Goal: Answer question/provide support: Share knowledge or assist other users

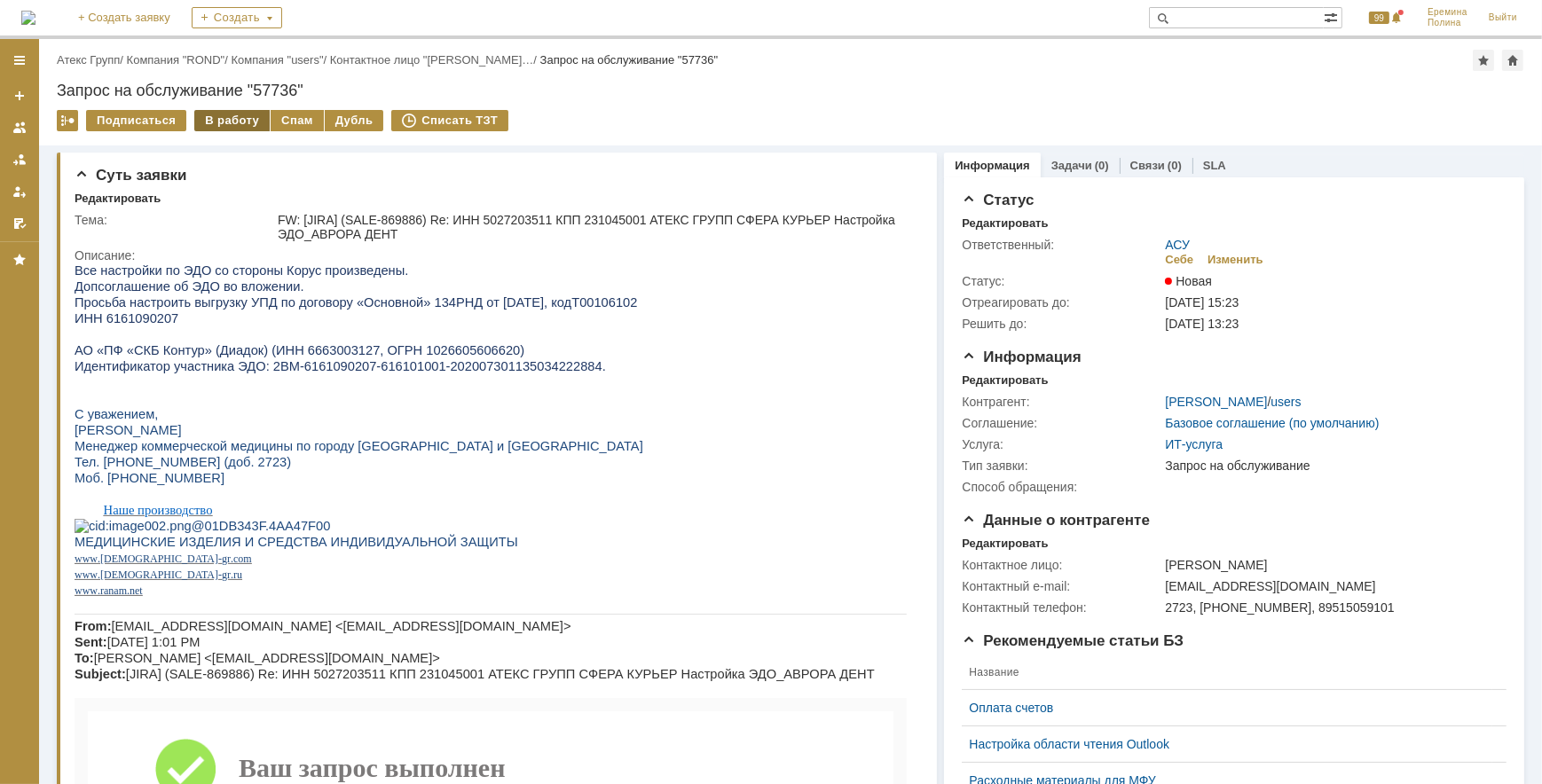
click at [235, 117] on div "В работу" at bounding box center [232, 120] width 75 height 22
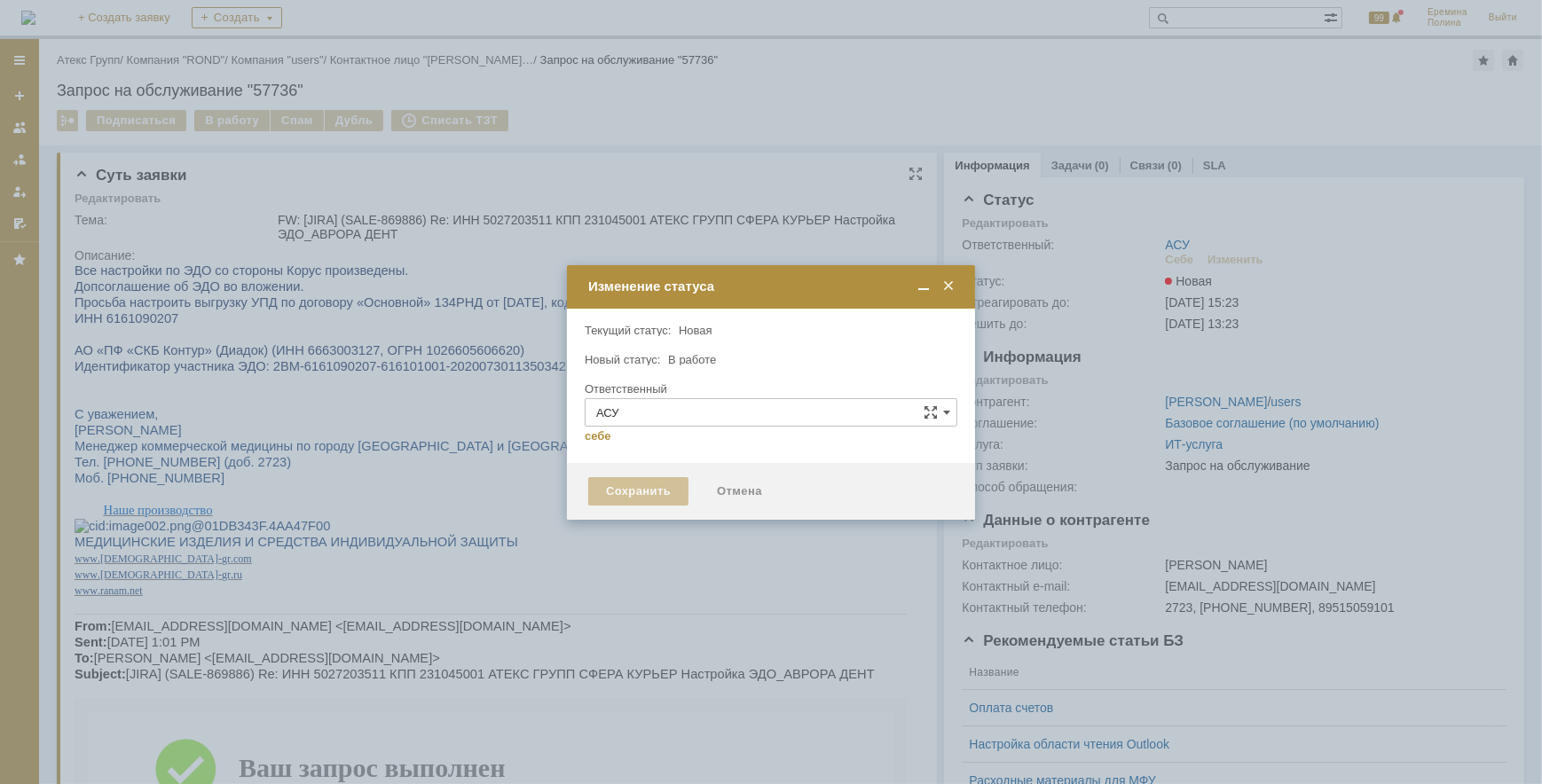
type input "[PERSON_NAME]"
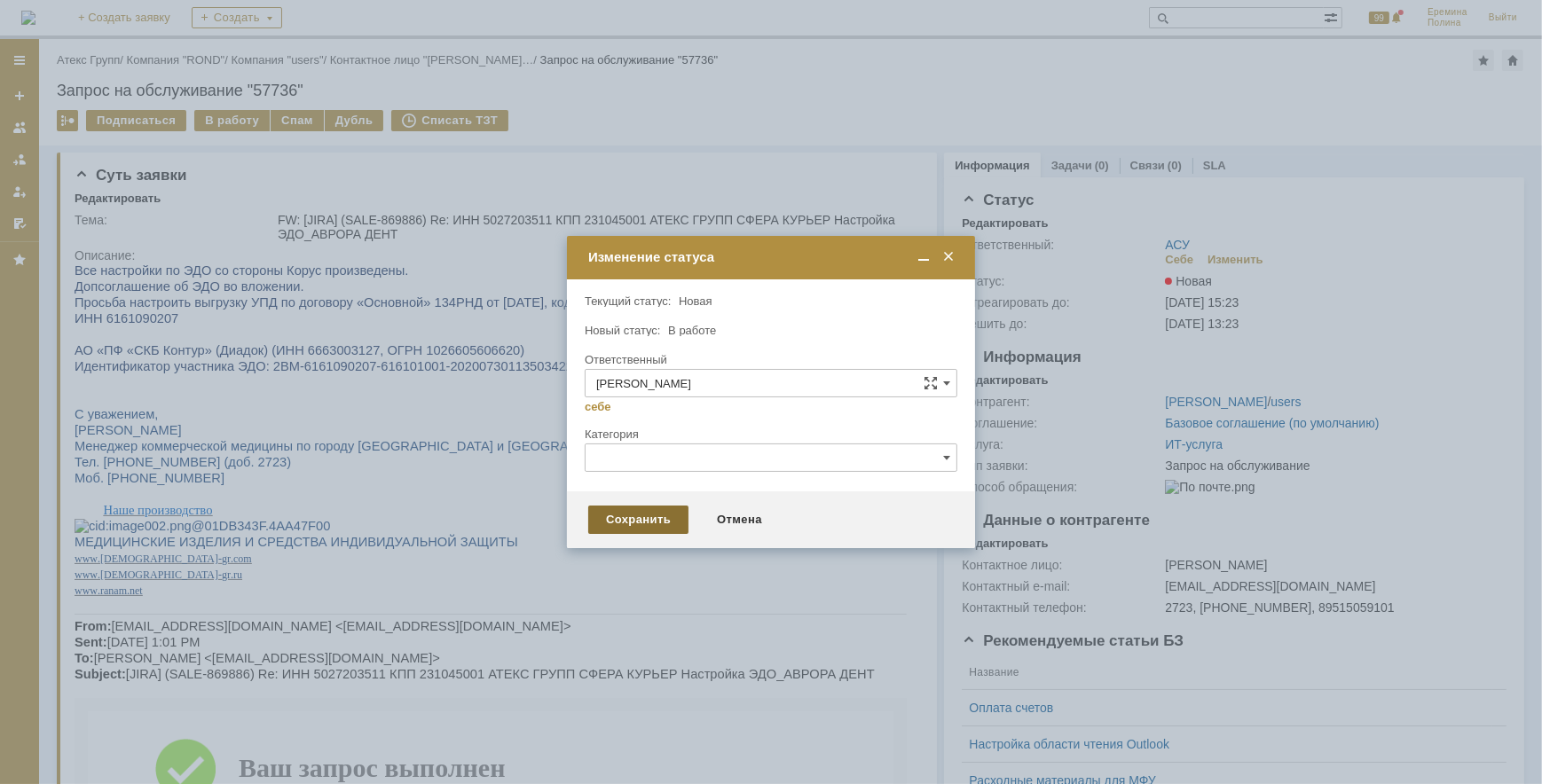
click at [648, 514] on div "Сохранить" at bounding box center [638, 520] width 101 height 29
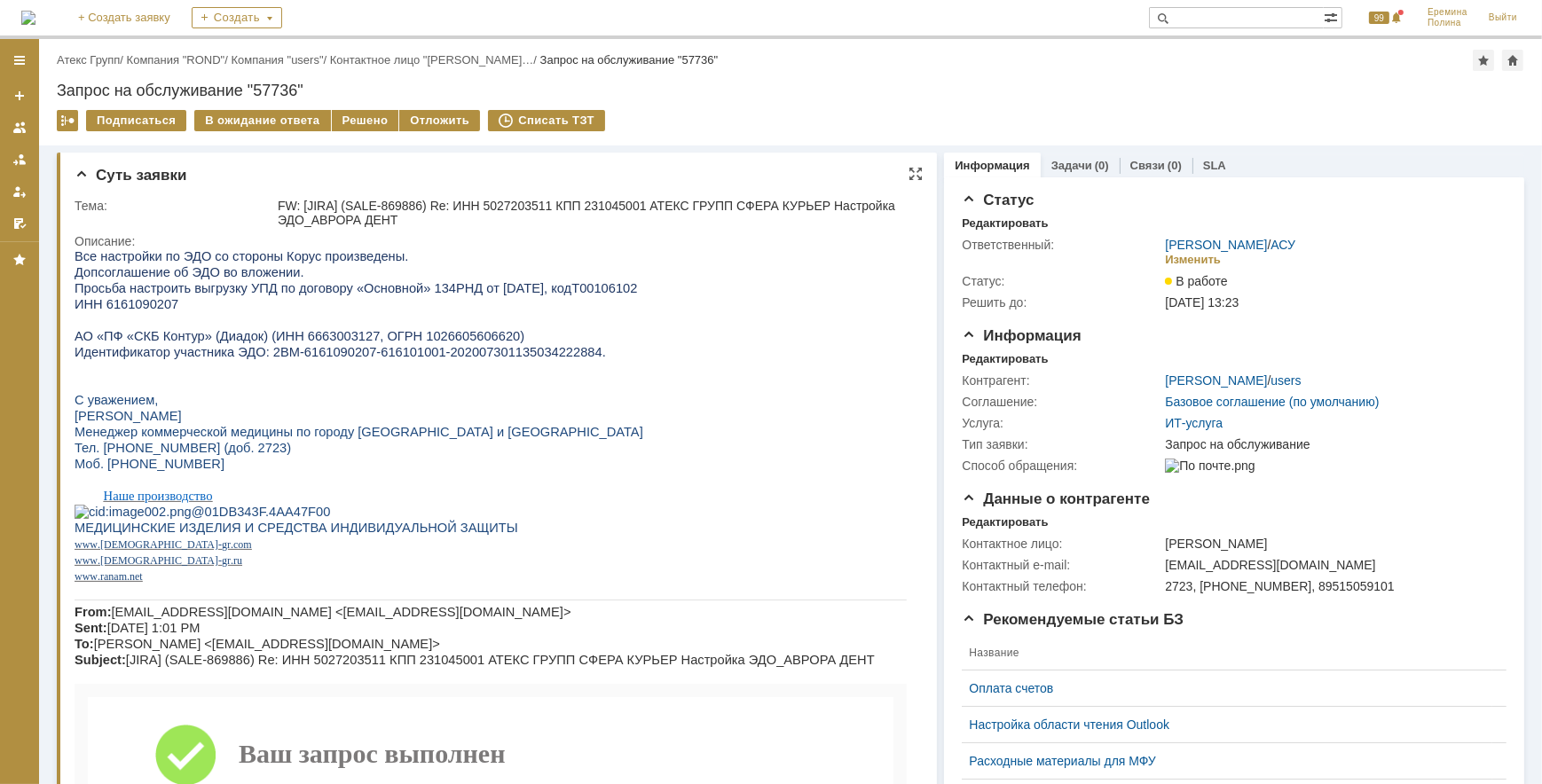
click at [134, 309] on span "ИНН 6161090207" at bounding box center [125, 304] width 103 height 14
copy span "6161090207"
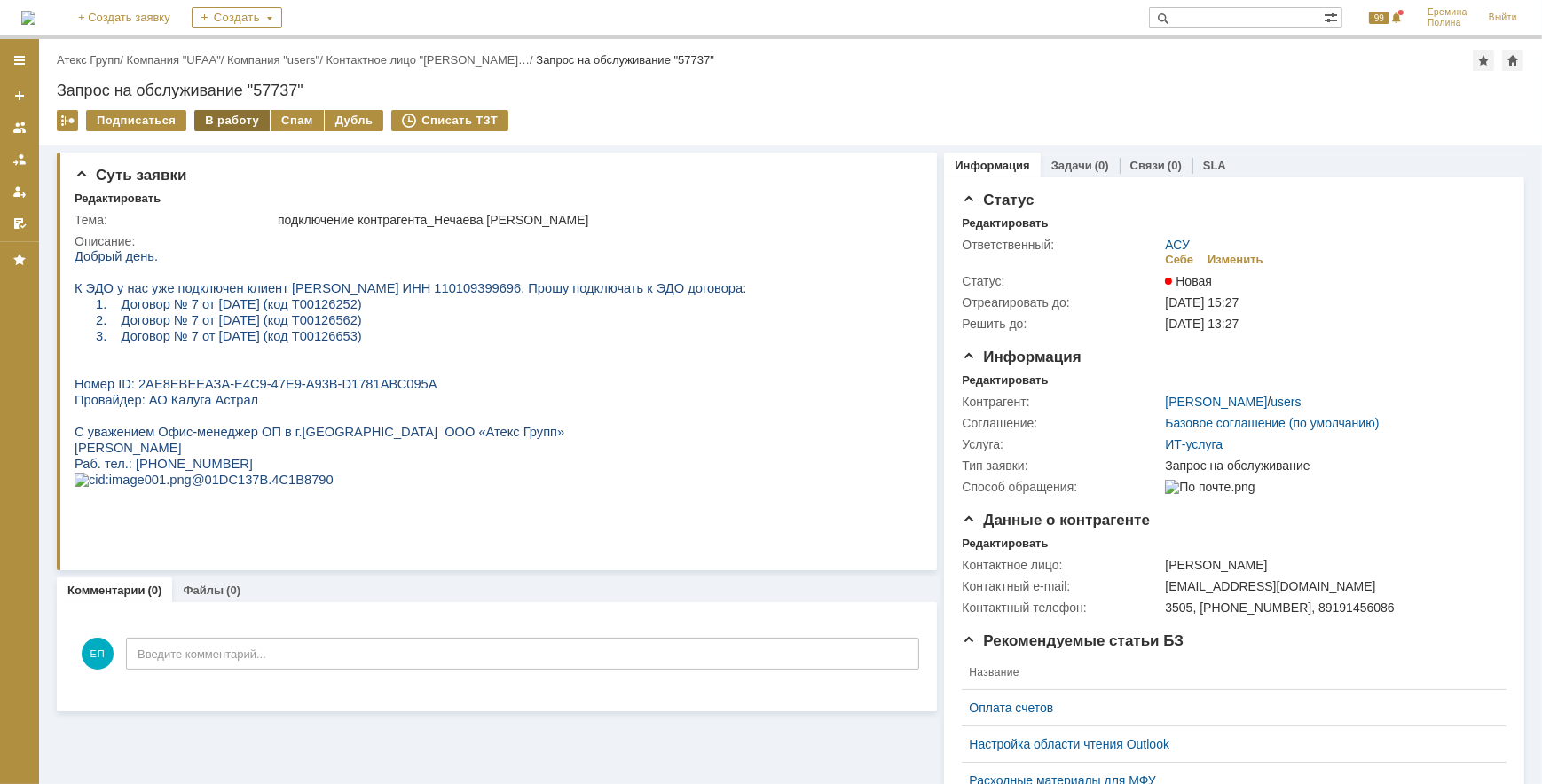
click at [223, 121] on div "В работу" at bounding box center [232, 120] width 75 height 22
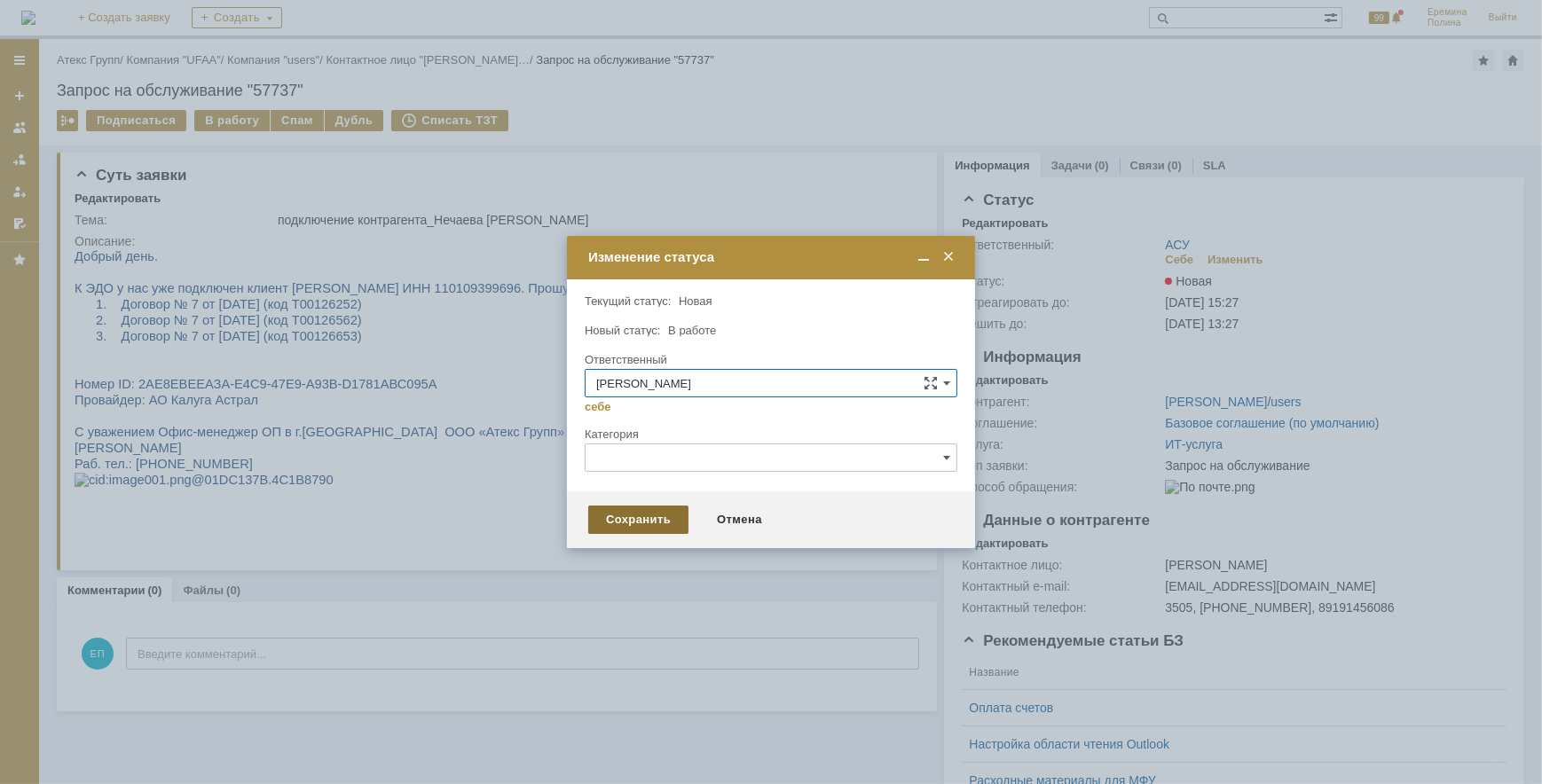
click at [673, 521] on div "Сохранить" at bounding box center [638, 520] width 101 height 29
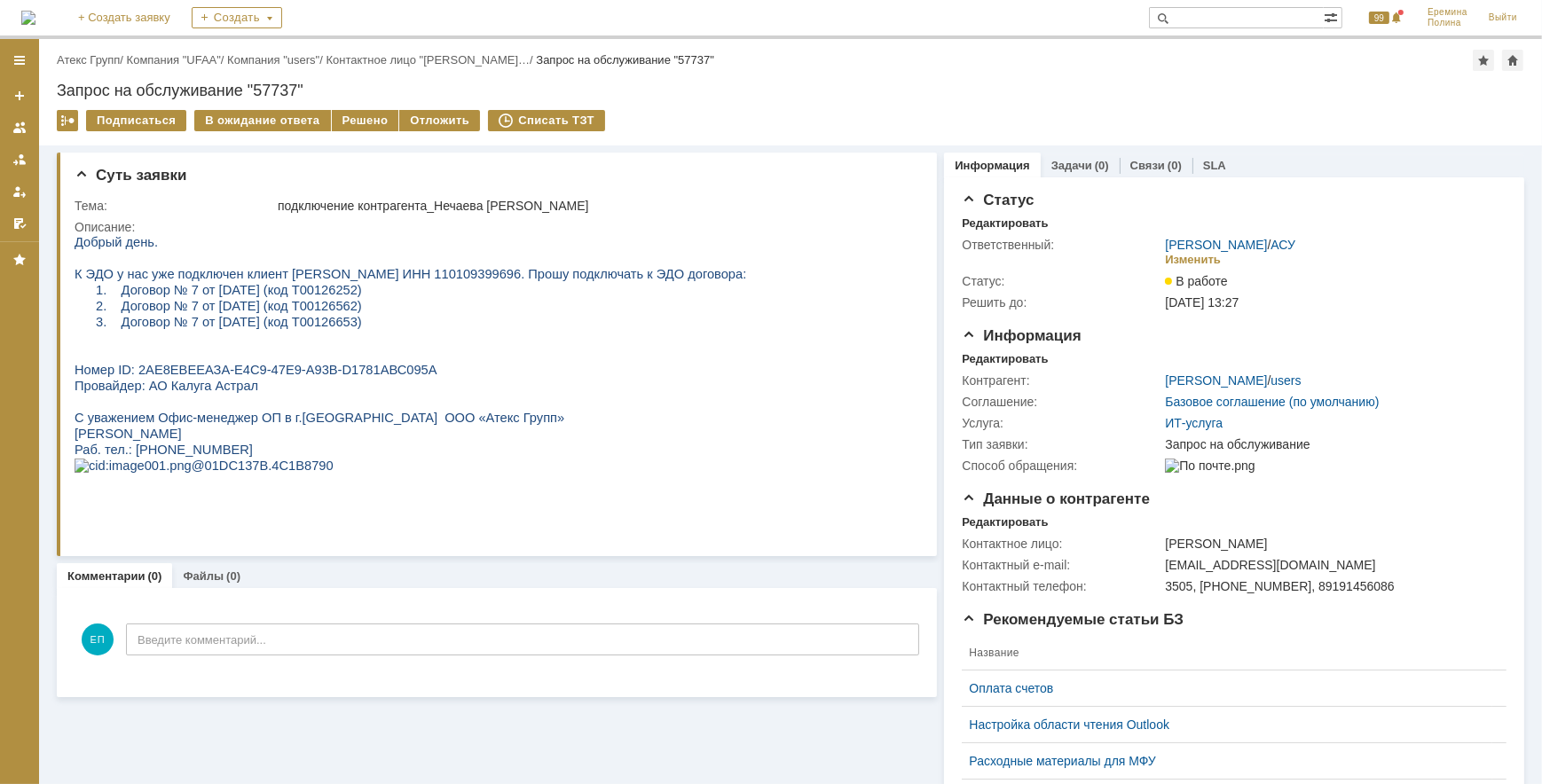
click at [294, 287] on span "Договор № 7 от 01.02.2023 (код Т00126252)" at bounding box center [240, 289] width 240 height 14
click at [309, 287] on span "Договор № 7 от 01.02.2023 (код Т00126252)" at bounding box center [240, 289] width 240 height 14
copy span "Т00126252"
click at [335, 312] on span "Договор № 7 от 01.02.2023 (код Т00126562)" at bounding box center [240, 305] width 240 height 14
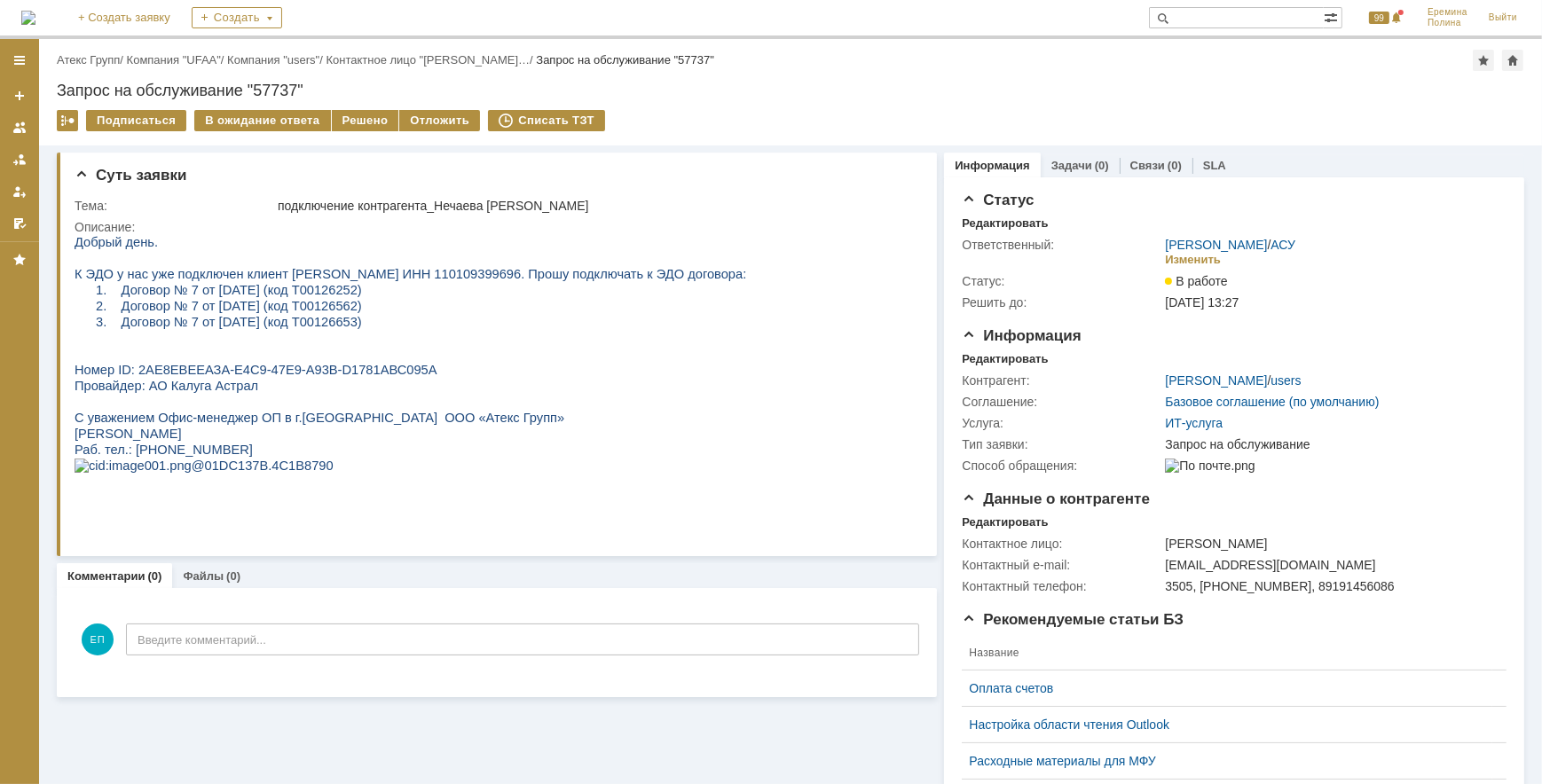
click at [335, 312] on span "Договор № 7 от 01.02.2023 (код Т00126562)" at bounding box center [240, 305] width 240 height 14
copy span "Т00126562"
click at [334, 322] on span "Договор № 7 от 01.02.2023 (код Т00126653)" at bounding box center [240, 321] width 240 height 14
copy span "Т00126653"
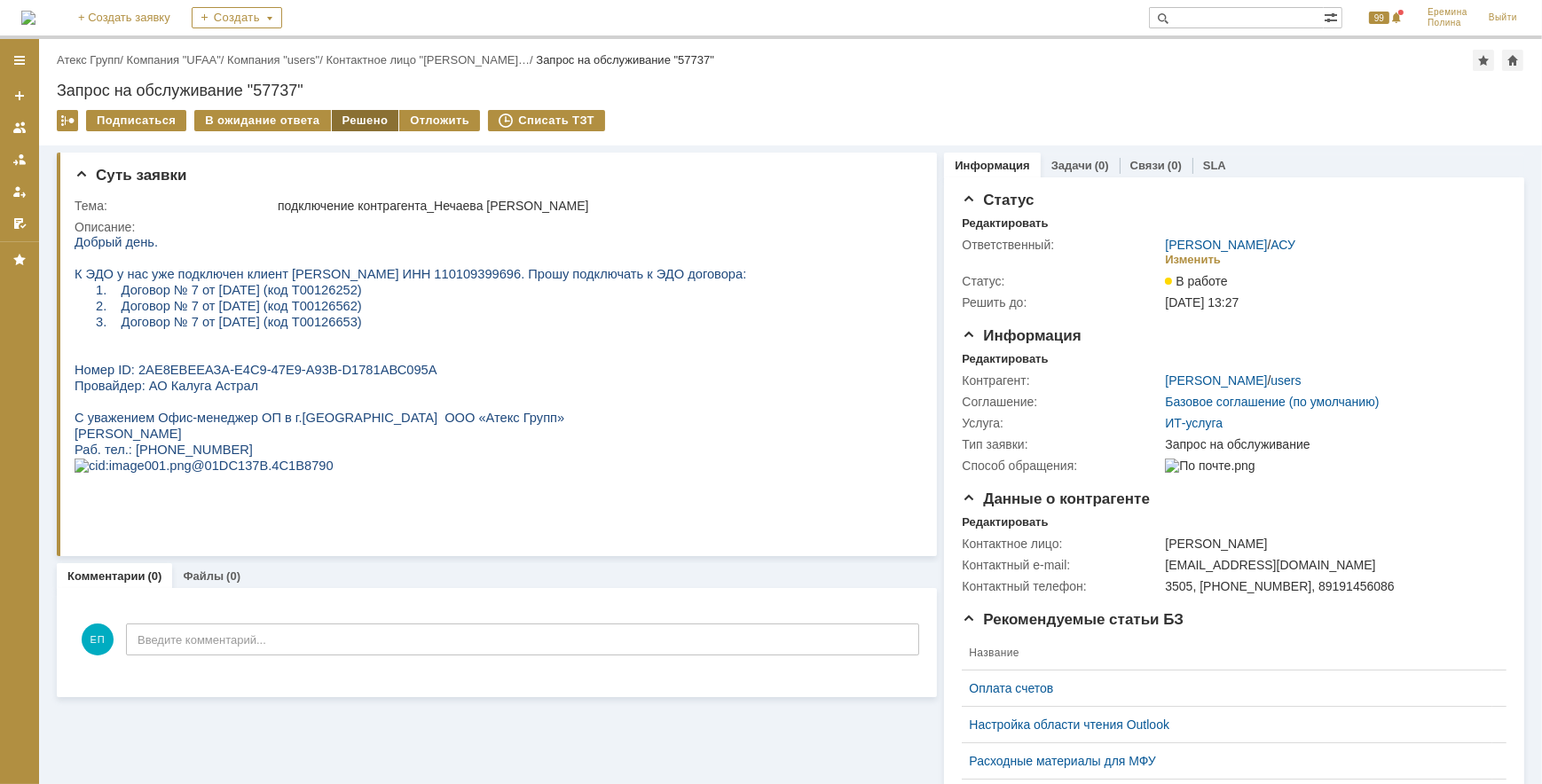
click at [346, 120] on div "Решено" at bounding box center [365, 120] width 67 height 22
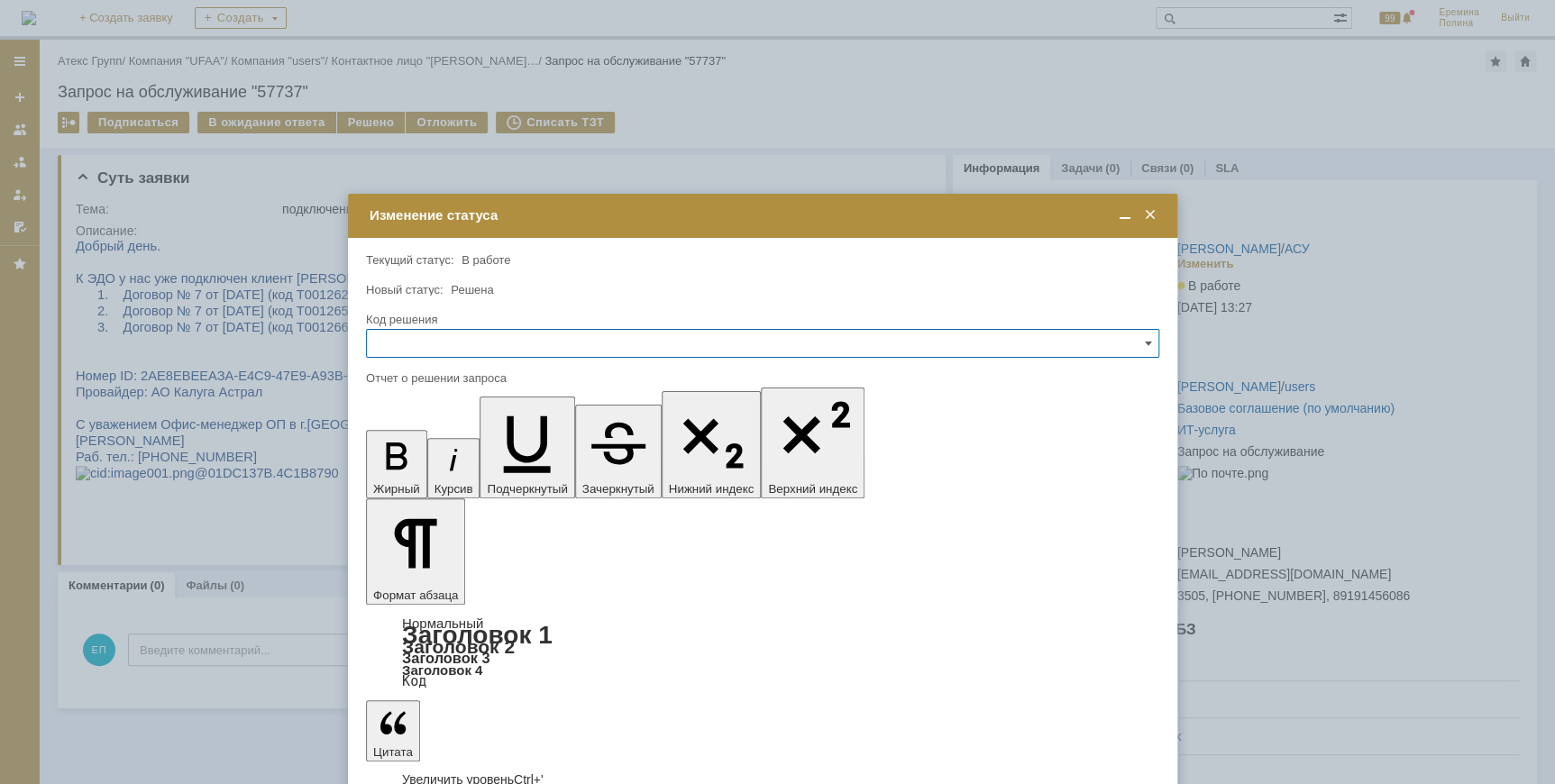
drag, startPoint x: 652, startPoint y: 211, endPoint x: 678, endPoint y: 108, distance: 106.2
click at [678, 207] on div "Изменение статуса" at bounding box center [764, 215] width 790 height 16
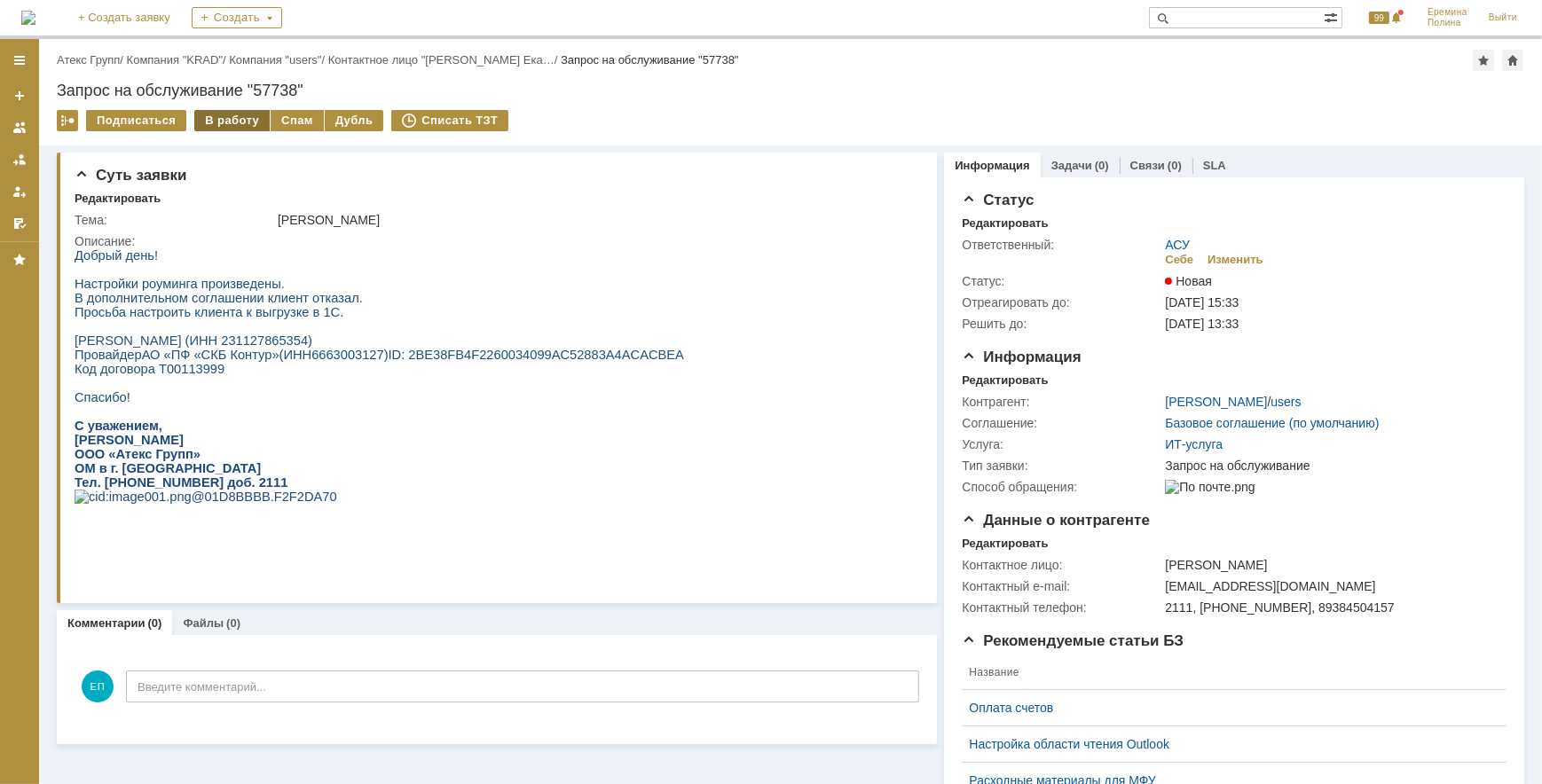
click at [226, 119] on div "В работу" at bounding box center [232, 120] width 75 height 22
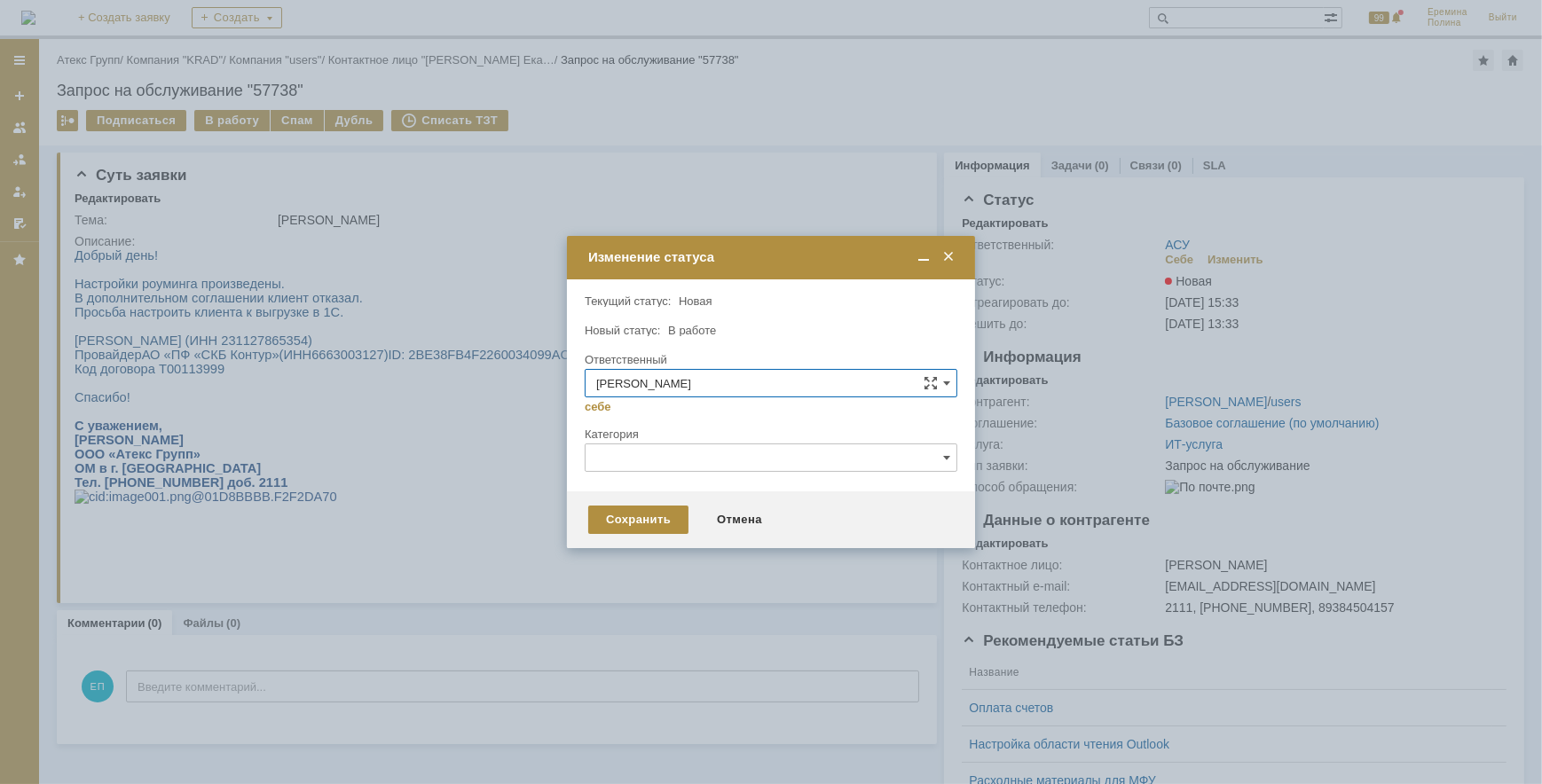
drag, startPoint x: 642, startPoint y: 513, endPoint x: 553, endPoint y: 485, distance: 93.3
click at [641, 513] on div "Сохранить" at bounding box center [638, 520] width 101 height 29
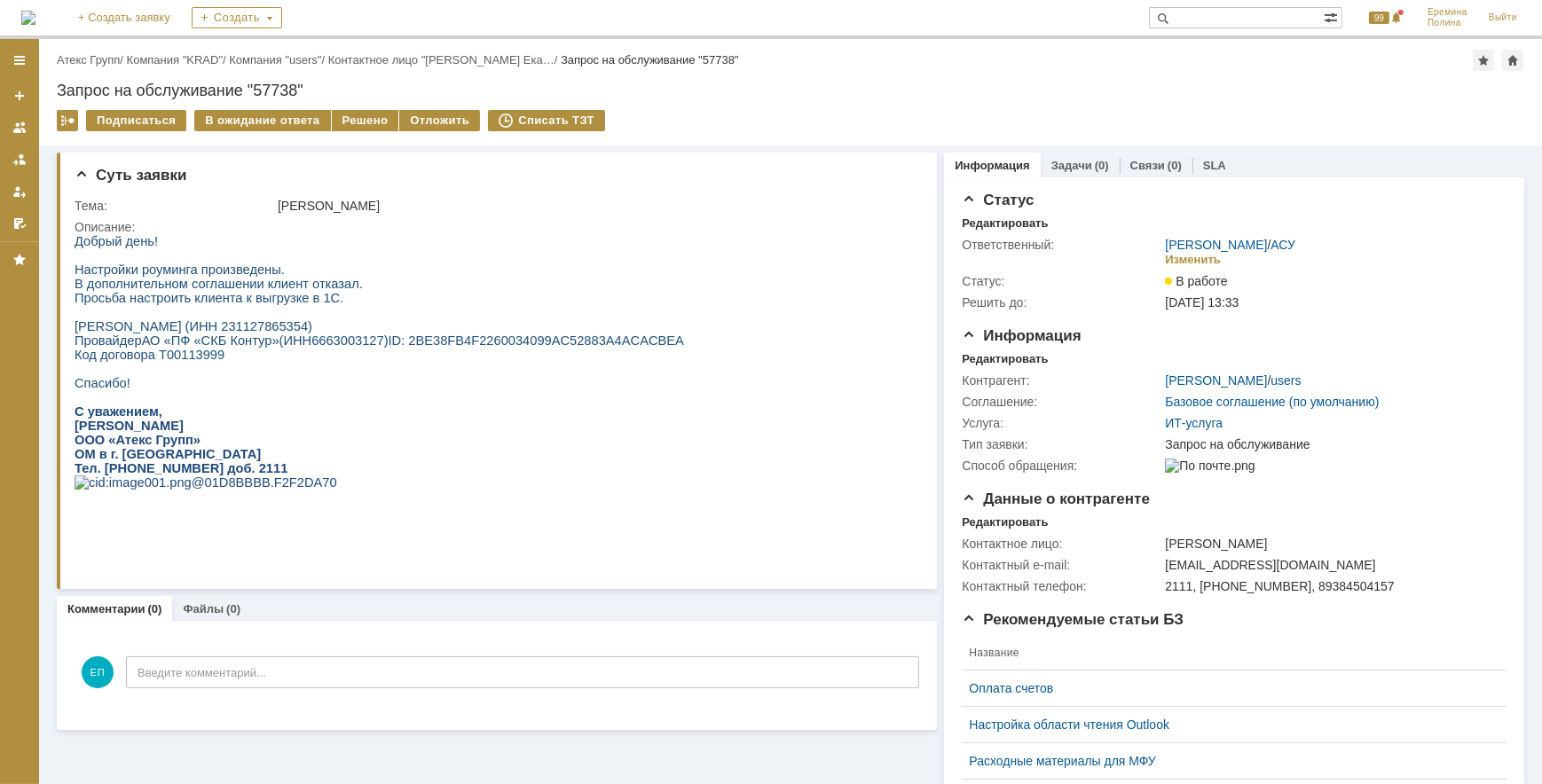
click at [361, 323] on span "Мерзлякова Валерия Анатольевна ИП (ИНН 231127865354) Провайдер АО «ПФ «СКБ Конт…" at bounding box center [230, 332] width 314 height 29
copy span "231127865354"
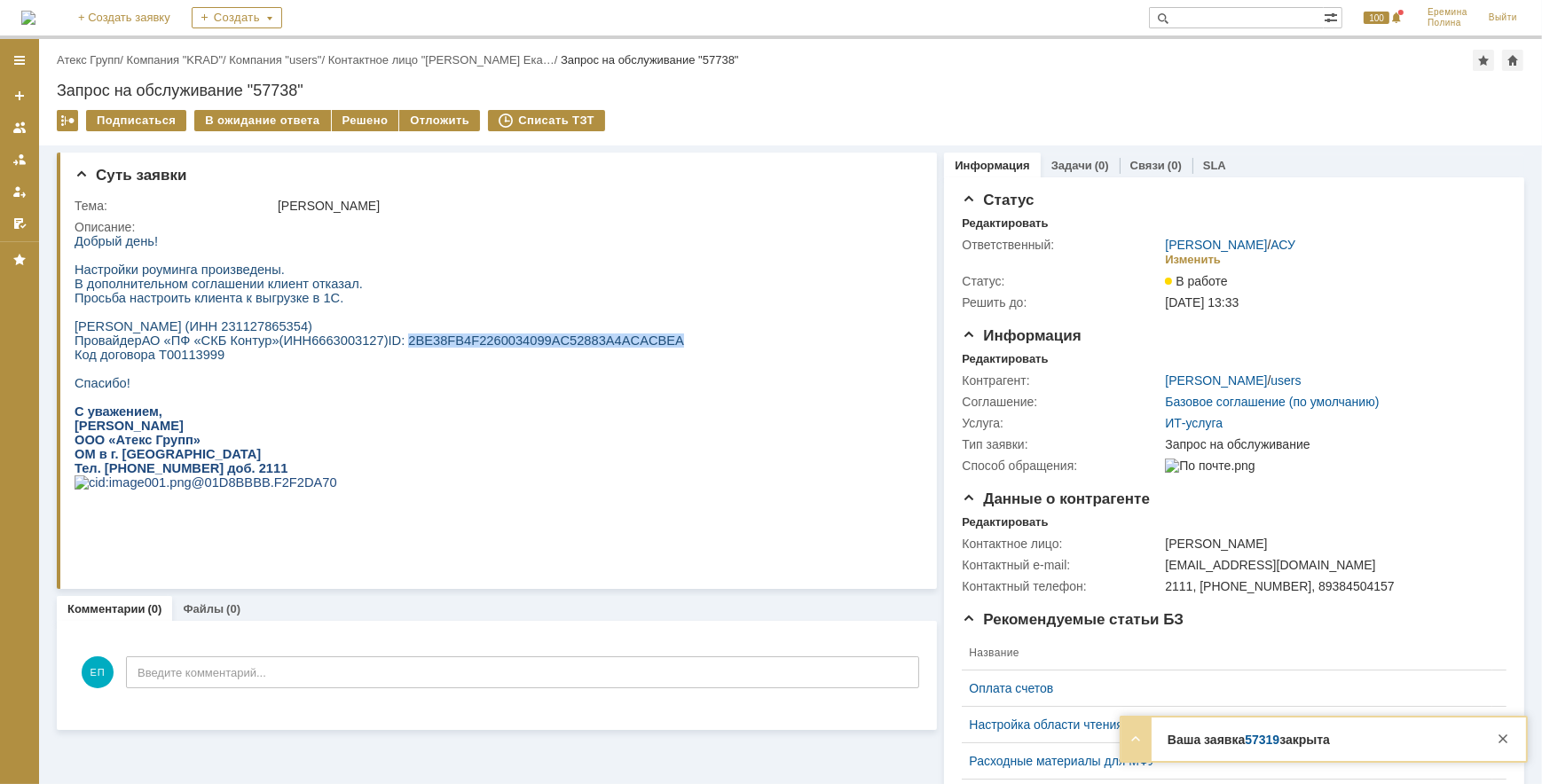
drag, startPoint x: 386, startPoint y: 352, endPoint x: 622, endPoint y: 350, distance: 236.0
click at [622, 347] on p "Мерзлякова Валерия Анатольевна ИП (ИНН 231127865354) Провайдер АО «ПФ «СКБ Конт…" at bounding box center [378, 332] width 609 height 29
copy p "2 BE 38 FB 4 F 2260034099 AC 52883 A 4 ACACBEA"
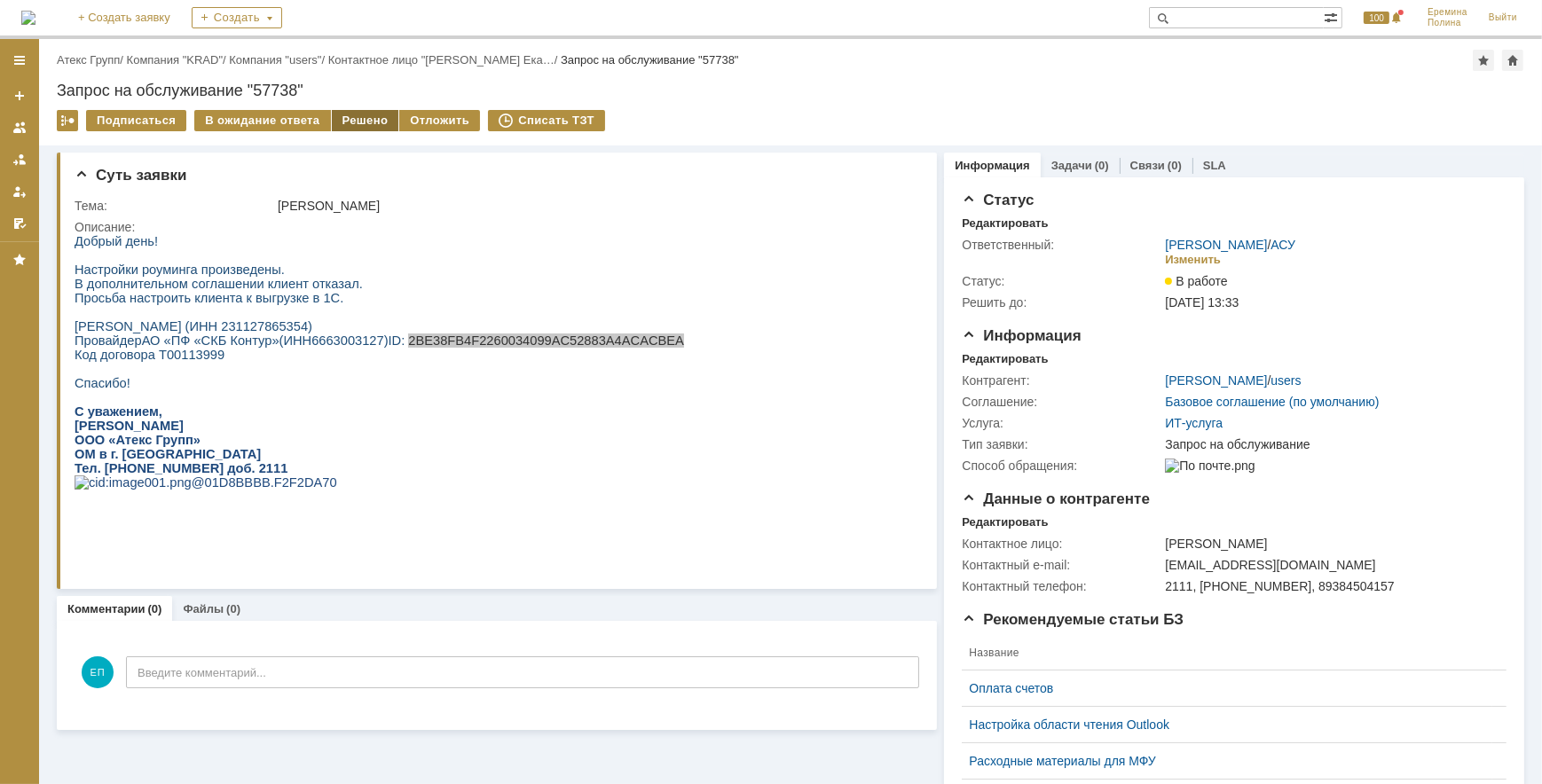
click at [363, 119] on div "Решено" at bounding box center [365, 120] width 67 height 22
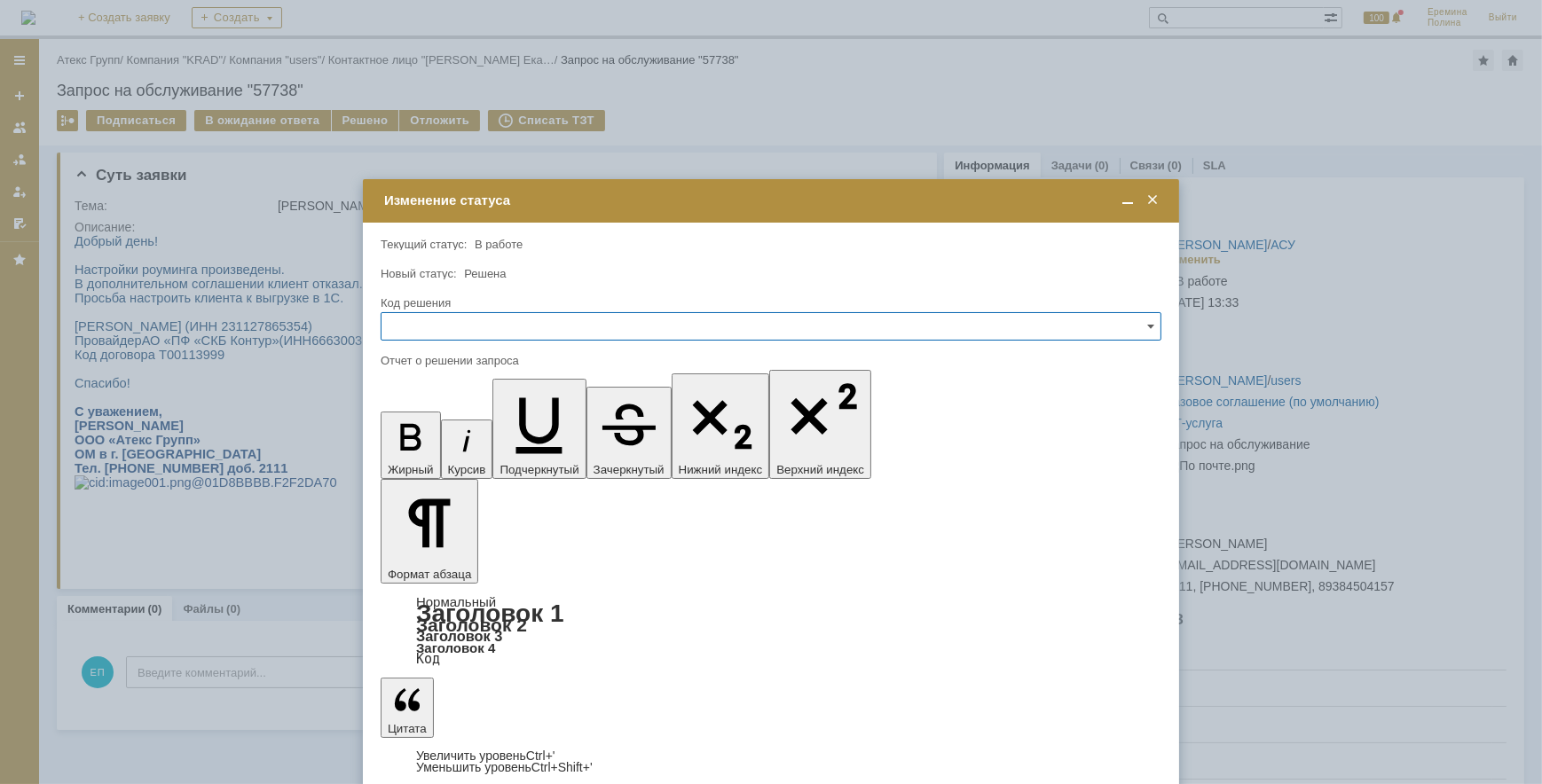
drag, startPoint x: 582, startPoint y: 5120, endPoint x: 552, endPoint y: 5118, distance: 30.1
drag, startPoint x: 730, startPoint y: 5111, endPoint x: 362, endPoint y: 5113, distance: 368.0
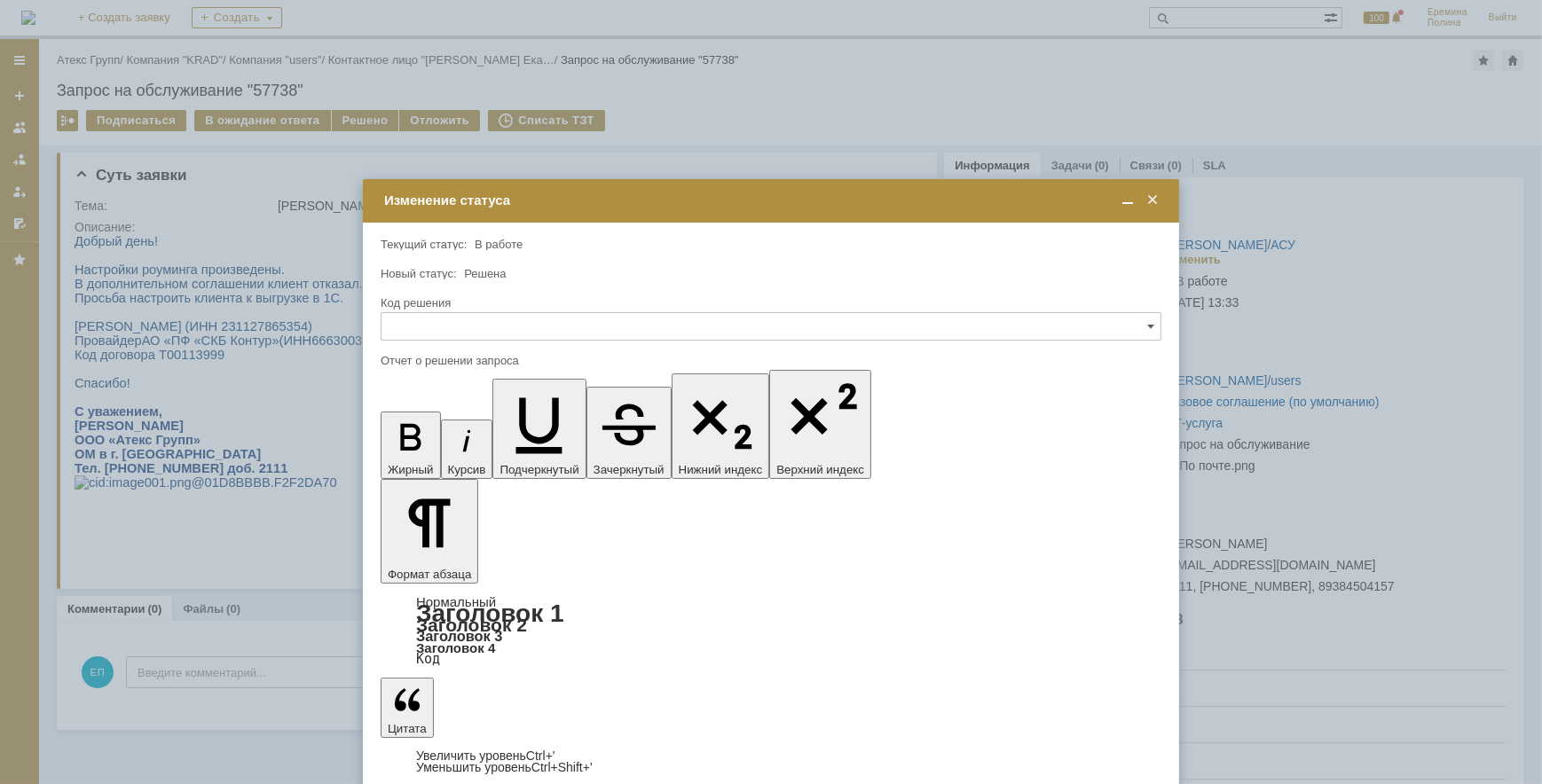
copy span "УПД к договору подключен, Адаптер настроен."
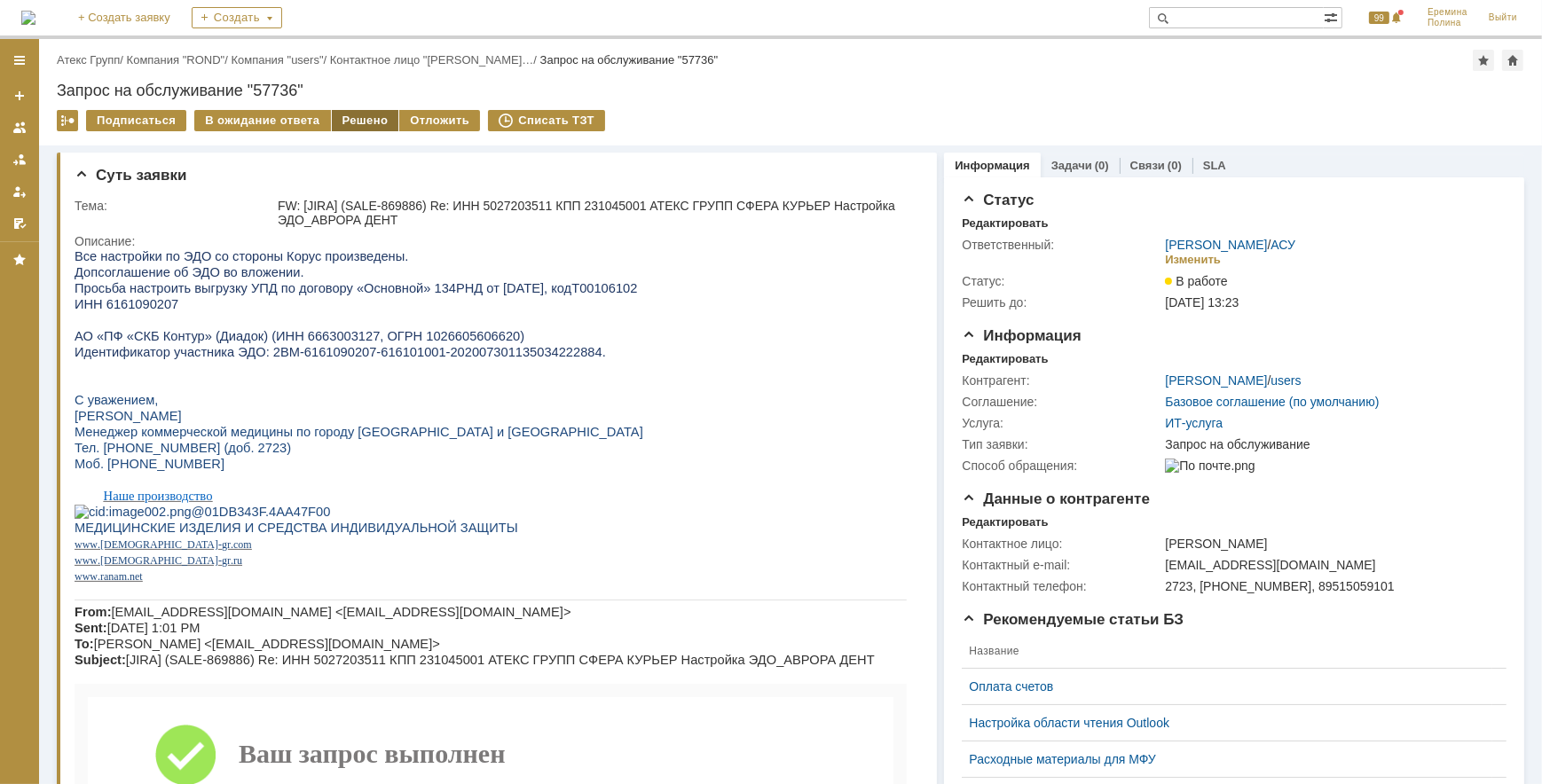
click at [364, 115] on div "Решено" at bounding box center [365, 120] width 67 height 22
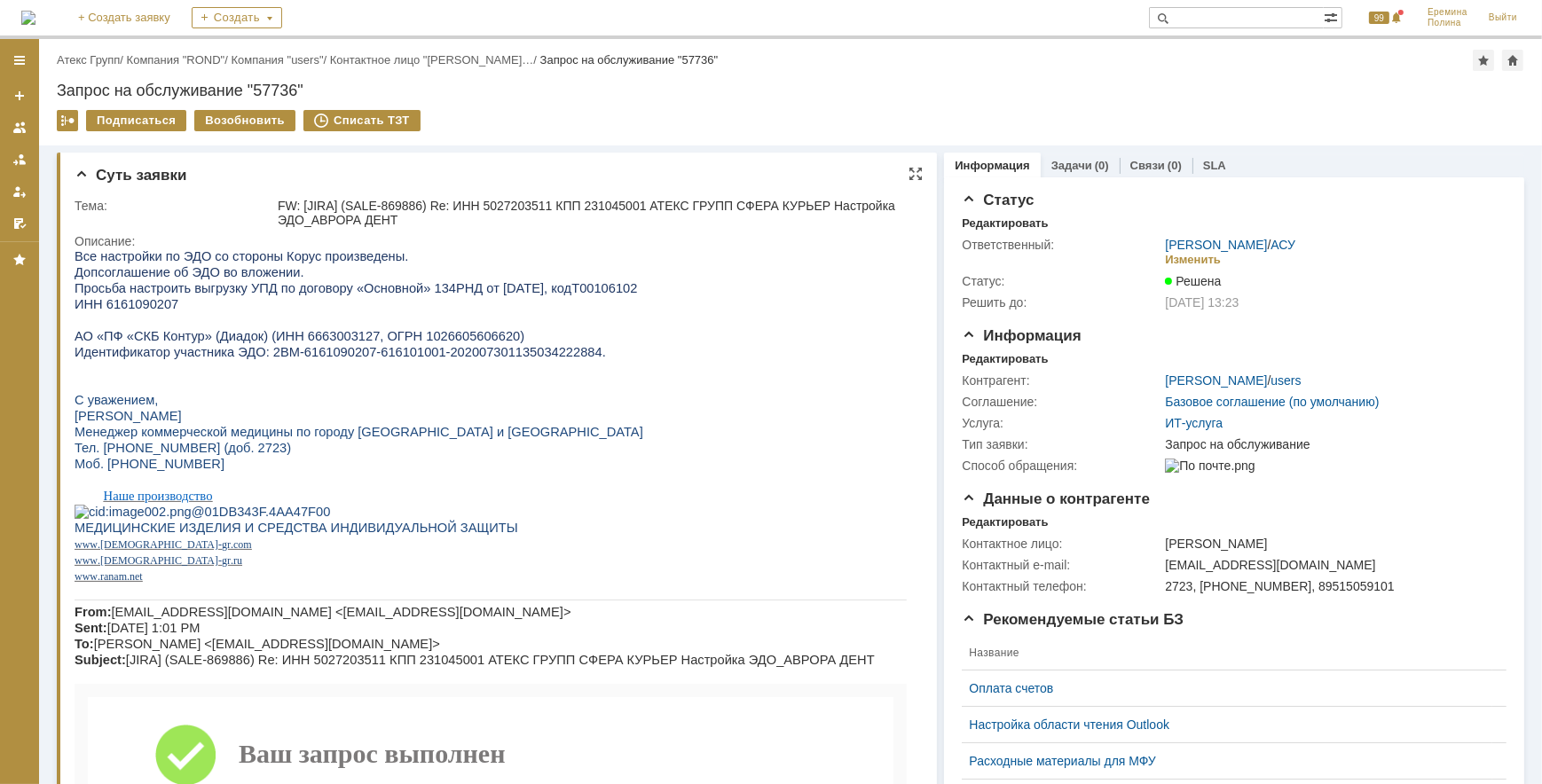
click at [143, 298] on span "ИНН 6161090207" at bounding box center [125, 304] width 103 height 14
copy span "6161090207"
click at [87, 269] on span "Допсоглашение об ЭДО во вложении." at bounding box center [189, 271] width 230 height 14
drag, startPoint x: 251, startPoint y: 358, endPoint x: 549, endPoint y: 356, distance: 298.0
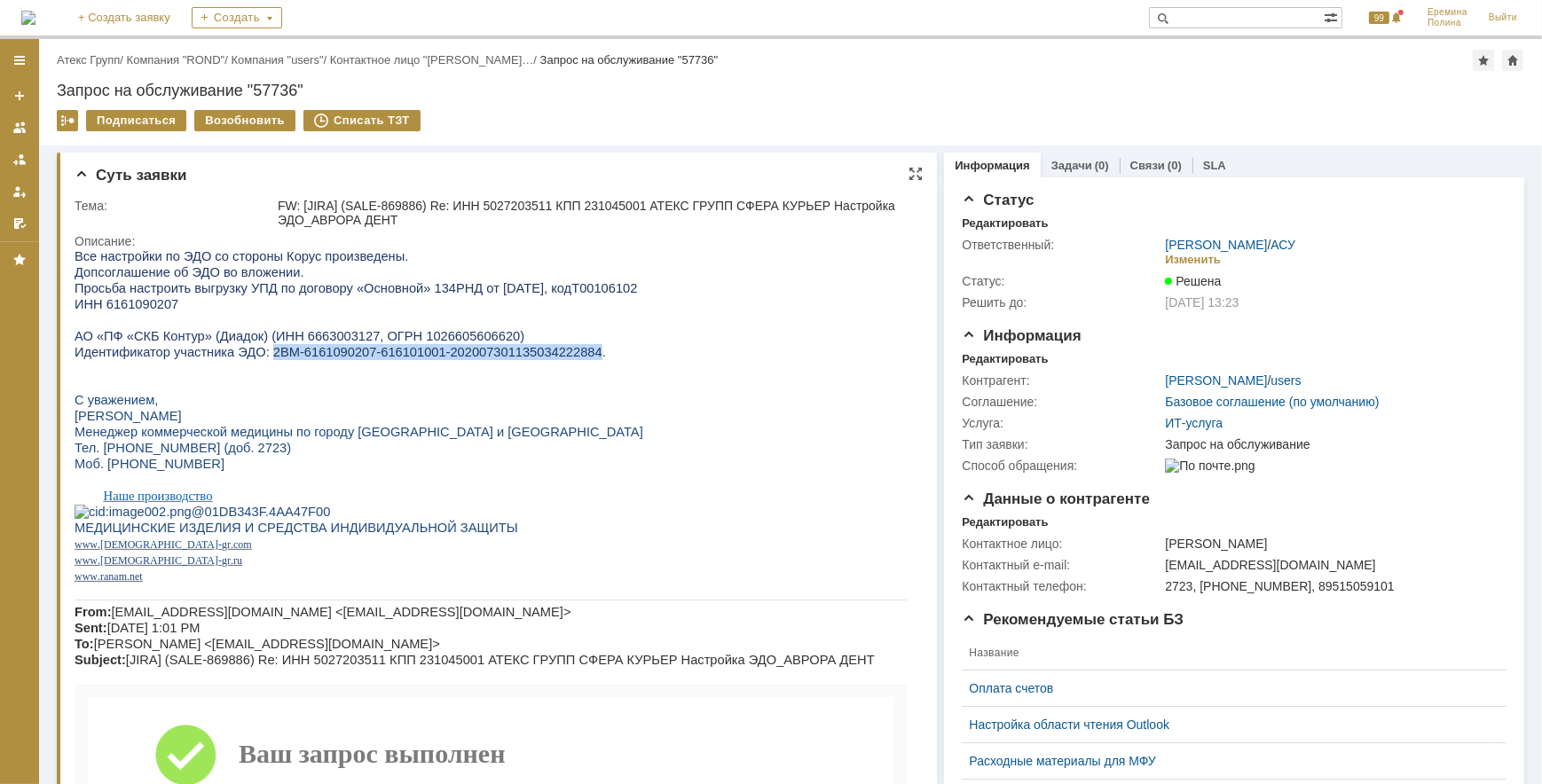
click at [549, 356] on span "Идентификатор участника ЭДО: 2BM-6161090207-616101001-202007301135034222884 ." at bounding box center [339, 351] width 531 height 14
copy span "2BM-6161090207-616101001-202007301135034222884"
click at [103, 54] on link "Атекс Групп" at bounding box center [88, 59] width 63 height 13
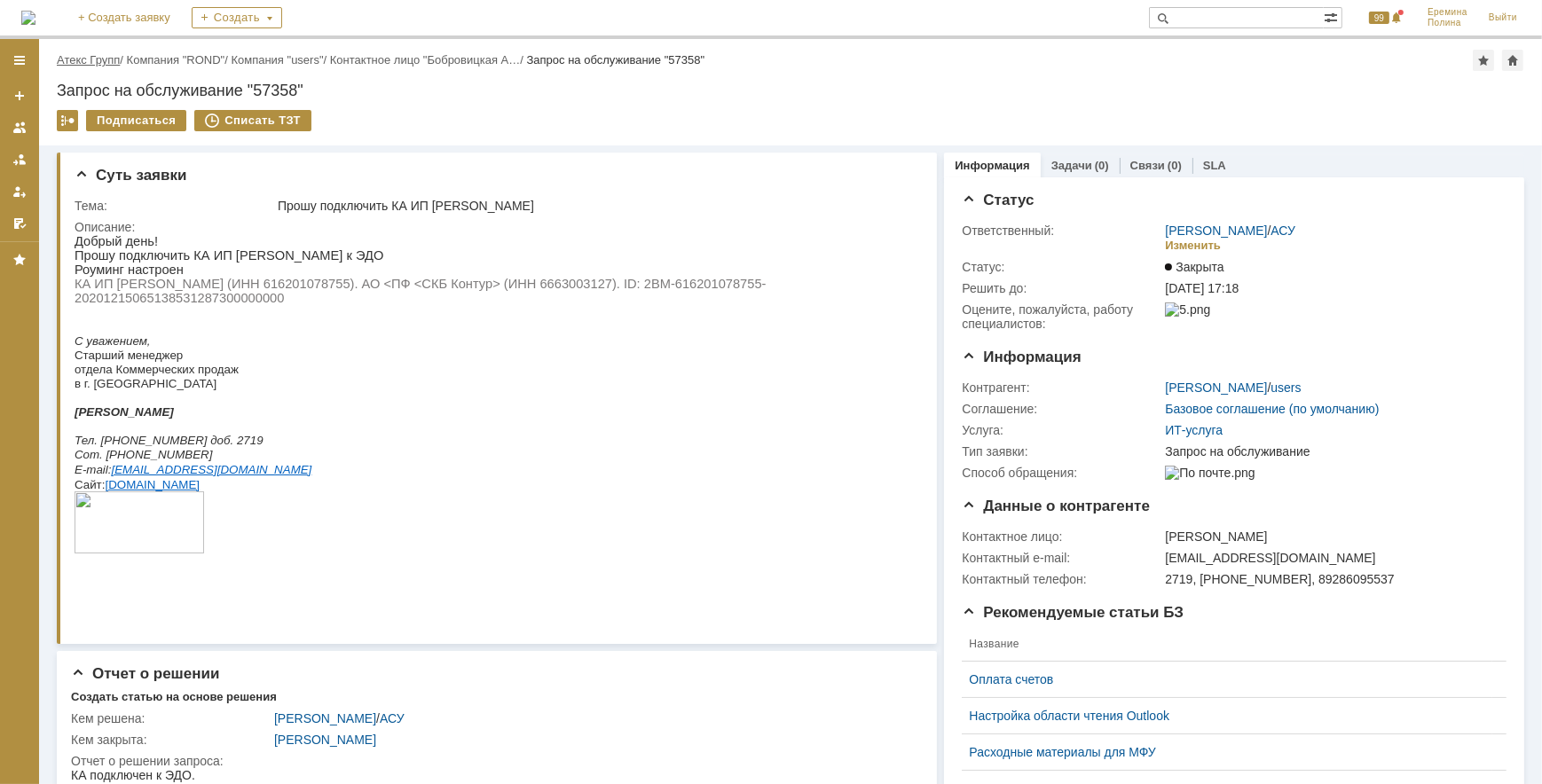
click at [101, 59] on link "Атекс Групп" at bounding box center [88, 59] width 63 height 13
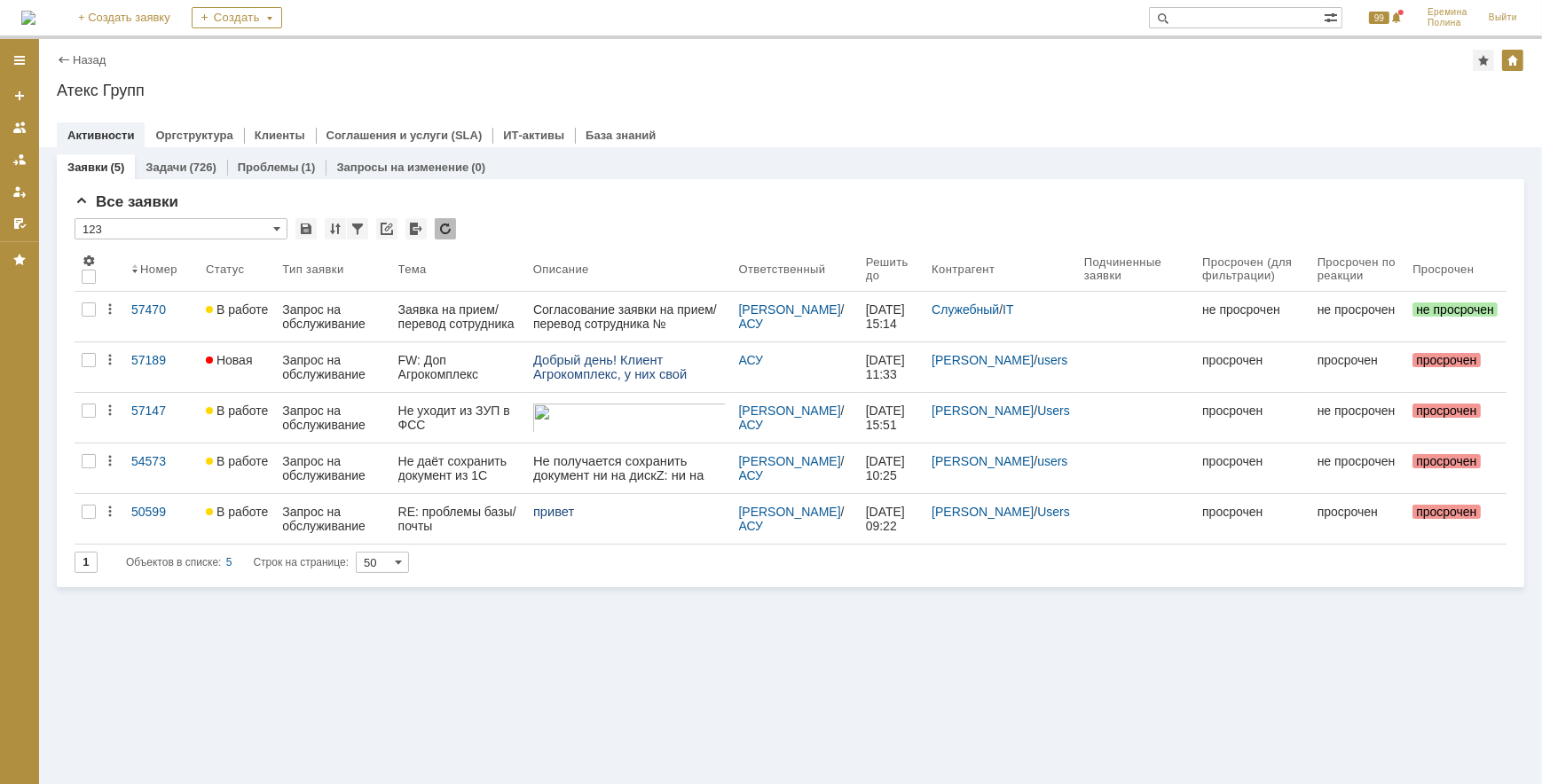
drag, startPoint x: 1041, startPoint y: 96, endPoint x: 998, endPoint y: 100, distance: 43.2
click at [1041, 92] on div "Атекс Групп" at bounding box center [790, 91] width 1467 height 18
click at [757, 783] on html "Идет загрузка, пожалуйста, подождите. На домашнюю + Создать заявку Создать 99 […" at bounding box center [771, 392] width 1542 height 784
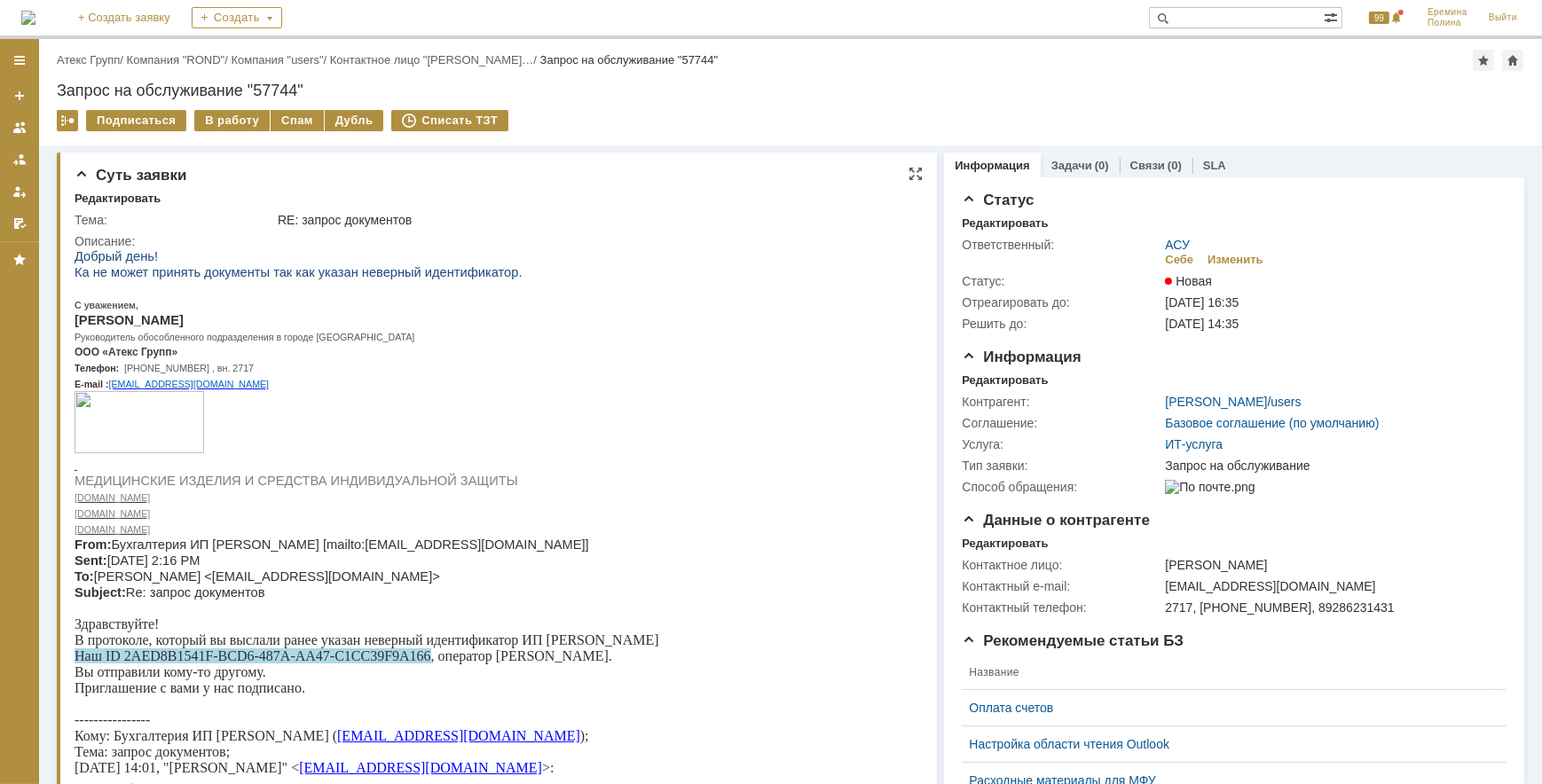
drag, startPoint x: 571, startPoint y: 435, endPoint x: 589, endPoint y: 442, distance: 19.3
click at [588, 435] on p at bounding box center [419, 422] width 690 height 66
drag, startPoint x: 555, startPoint y: 651, endPoint x: 549, endPoint y: 659, distance: 10.0
click at [555, 653] on p "Здравствуйте! В протоколе, который вы выслали ранее указан неверный идентификат…" at bounding box center [419, 655] width 690 height 80
drag, startPoint x: 549, startPoint y: 659, endPoint x: 599, endPoint y: 657, distance: 50.0
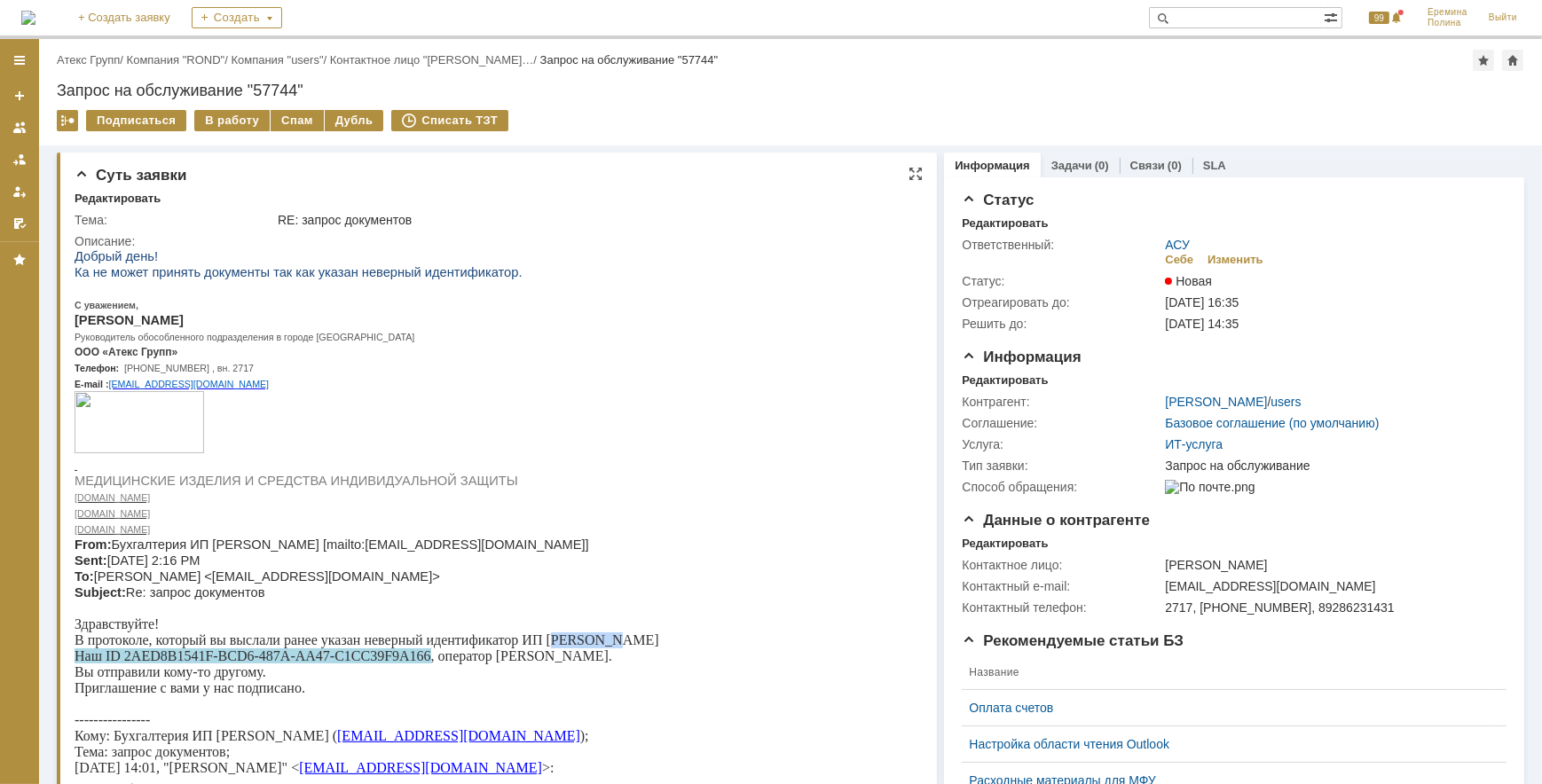
click at [599, 657] on p "Здравствуйте! В протоколе, который вы выслали ранее указан неверный идентификат…" at bounding box center [419, 655] width 690 height 80
copy p "Лысенко"
click at [240, 119] on div "В работу" at bounding box center [232, 120] width 75 height 22
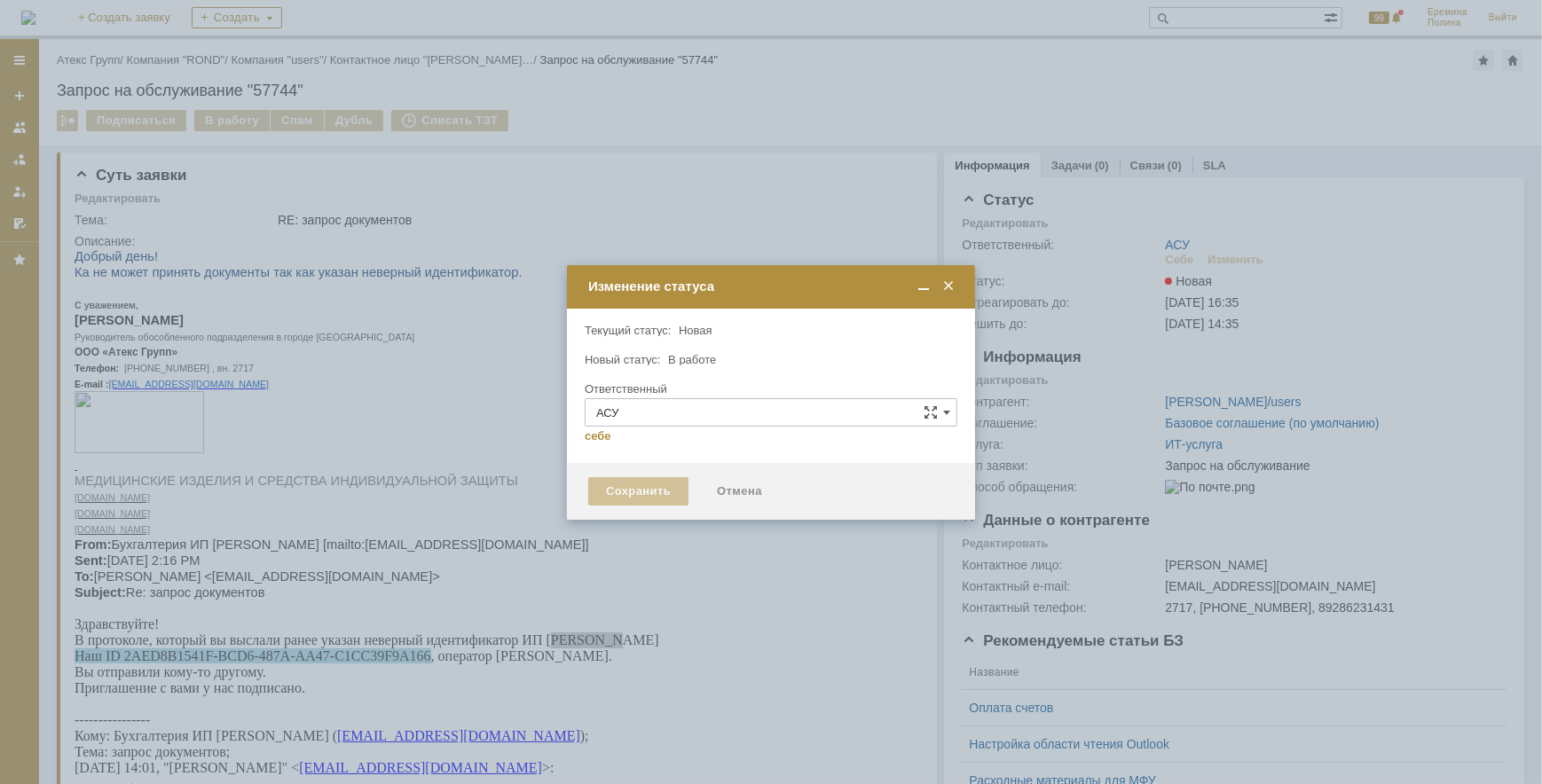
type input "[PERSON_NAME]"
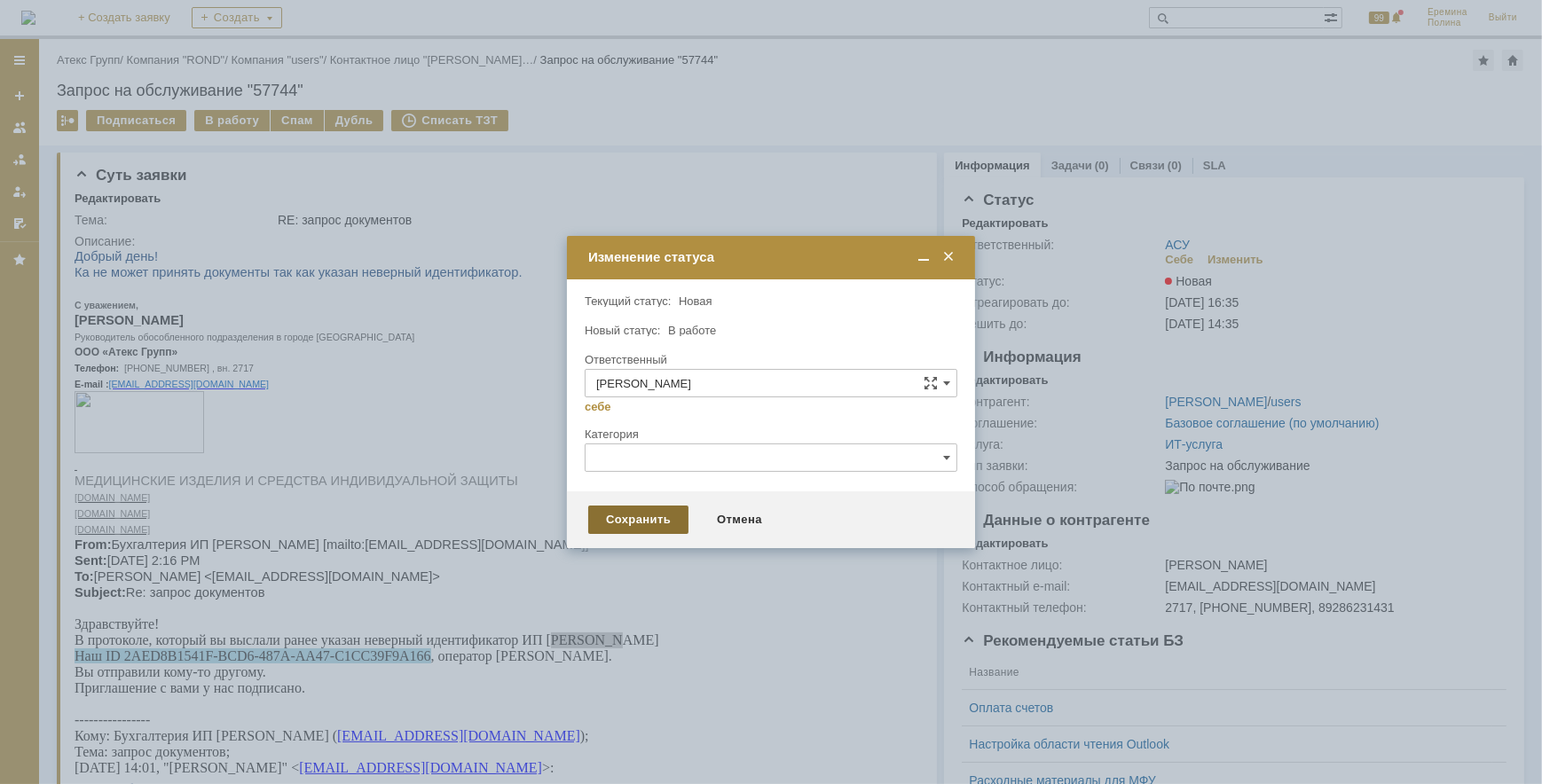
click at [642, 520] on div "Сохранить" at bounding box center [638, 520] width 101 height 29
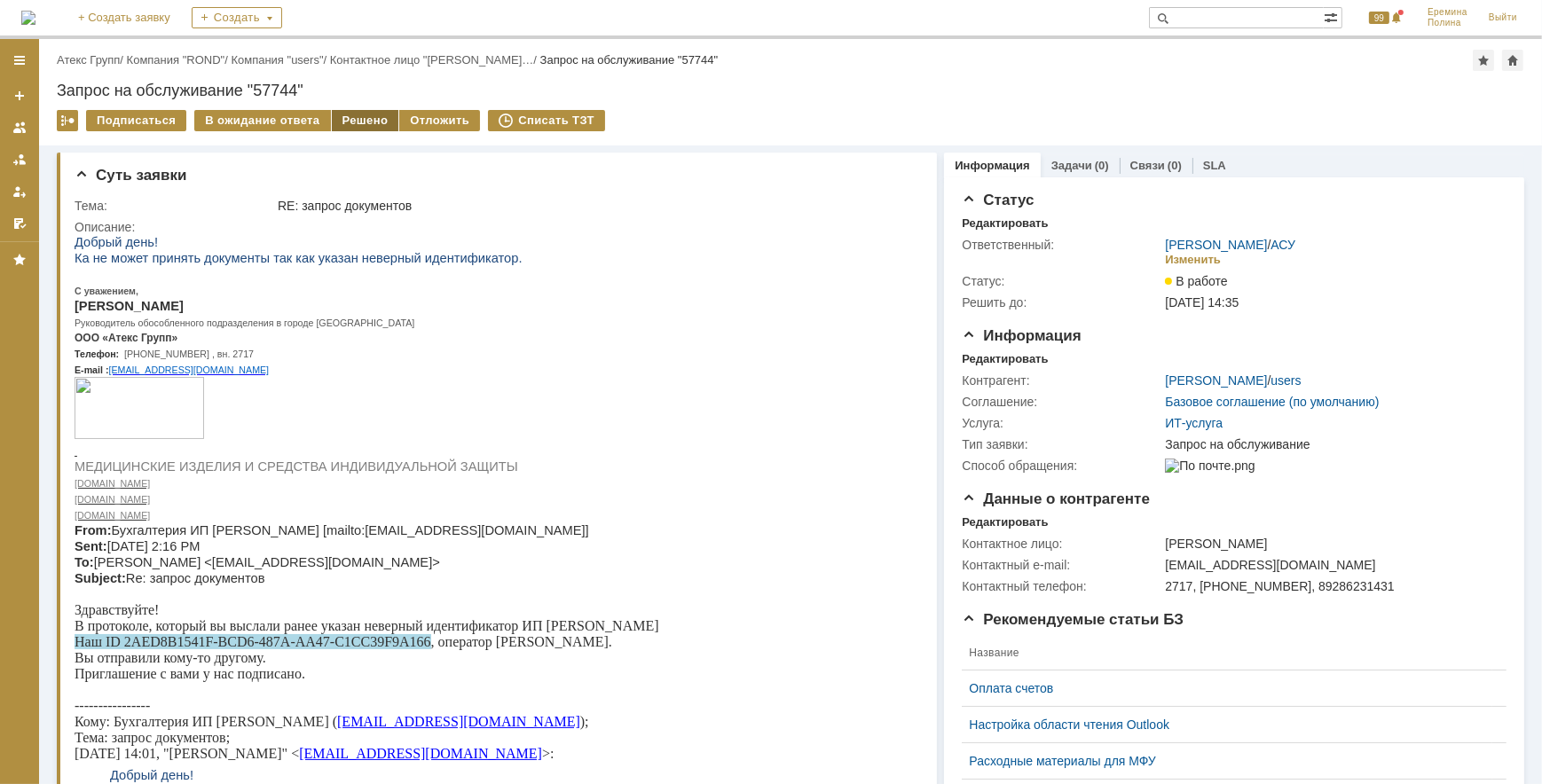
click at [357, 119] on div "Решено" at bounding box center [365, 120] width 67 height 22
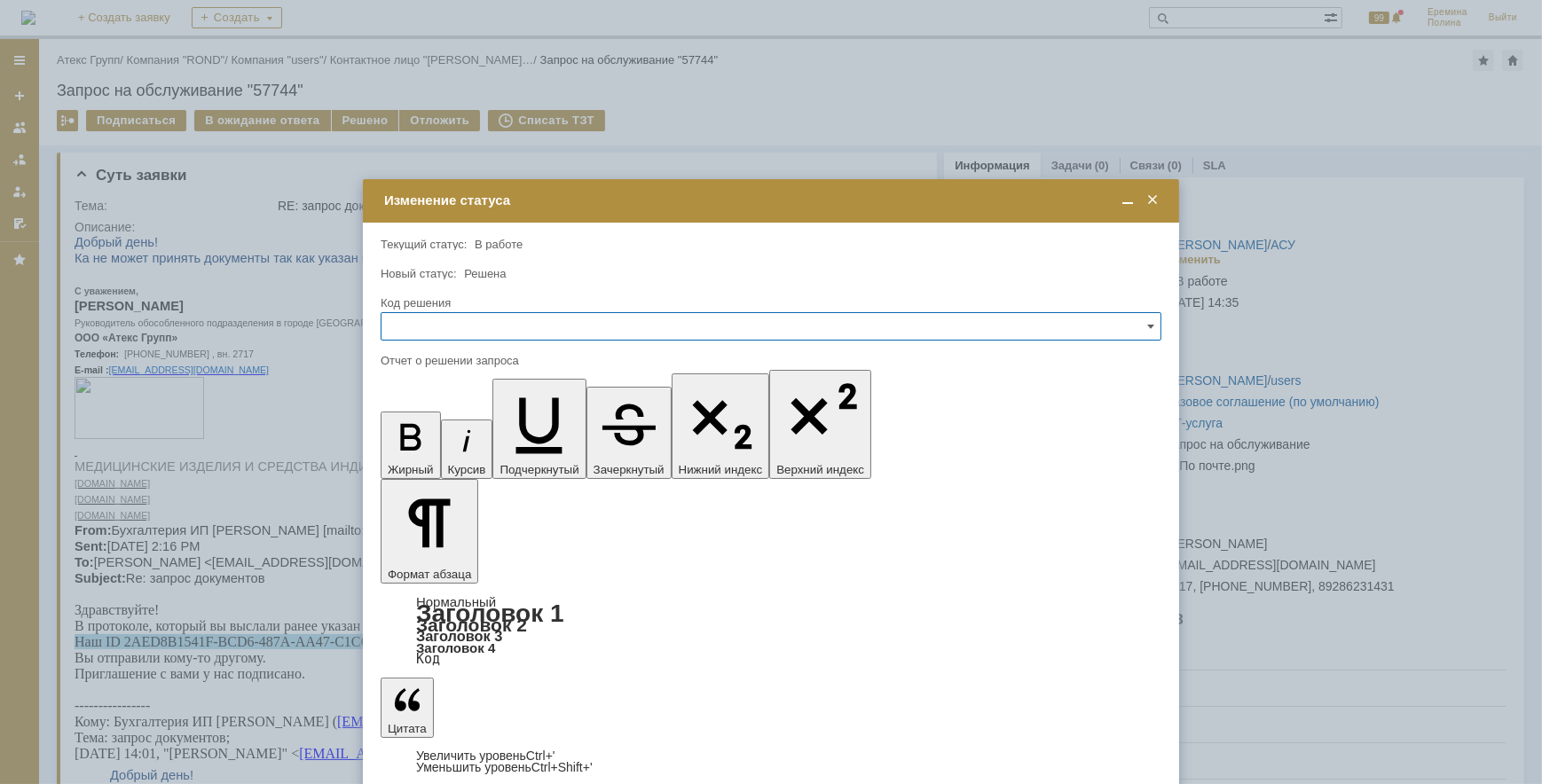
drag, startPoint x: 509, startPoint y: 5120, endPoint x: 414, endPoint y: 5118, distance: 95.0
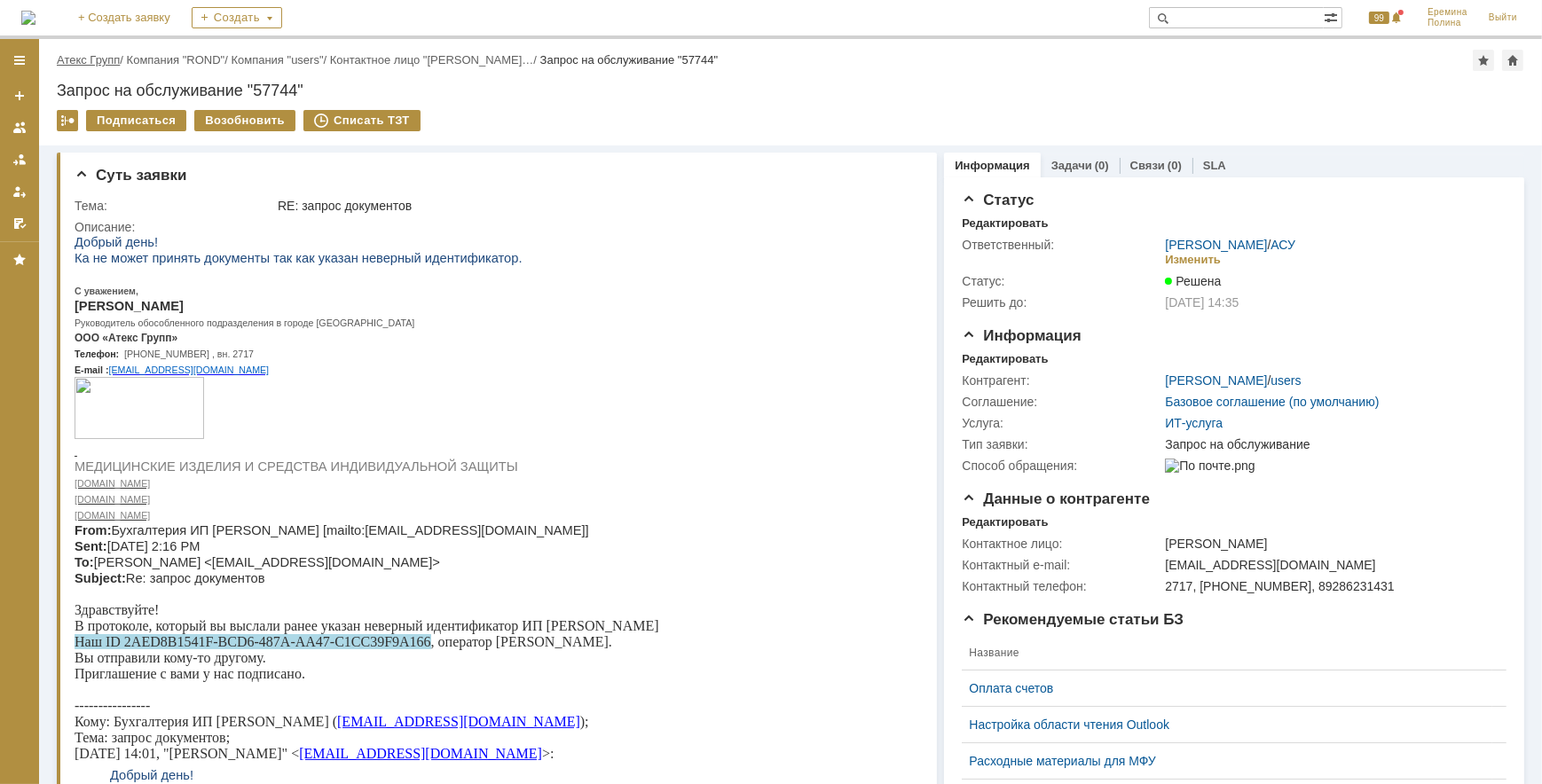
click at [89, 66] on link "Атекс Групп" at bounding box center [88, 59] width 63 height 13
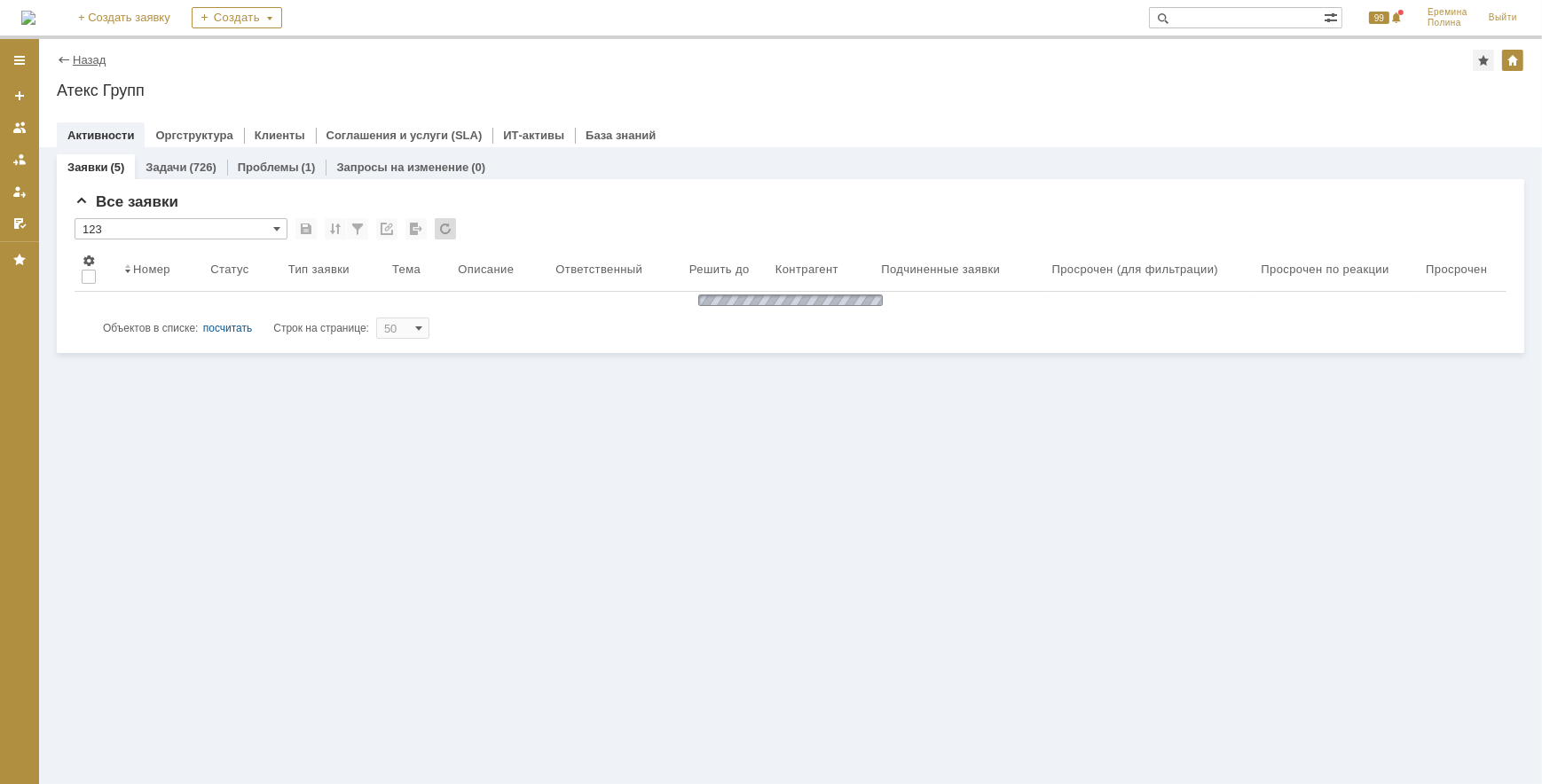
click at [91, 59] on link "Назад" at bounding box center [89, 59] width 33 height 13
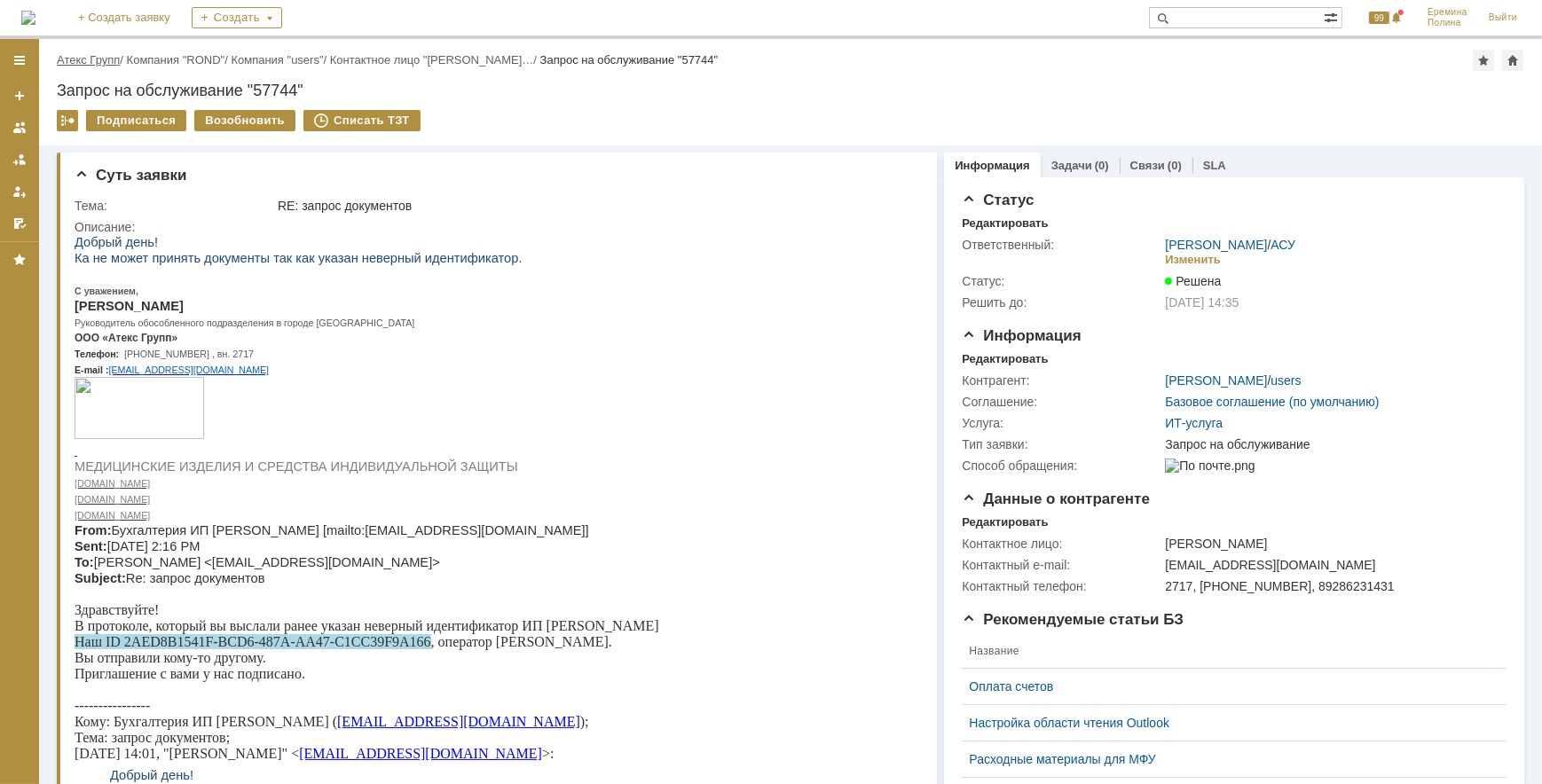
click at [99, 53] on link "Атекс Групп" at bounding box center [88, 59] width 63 height 13
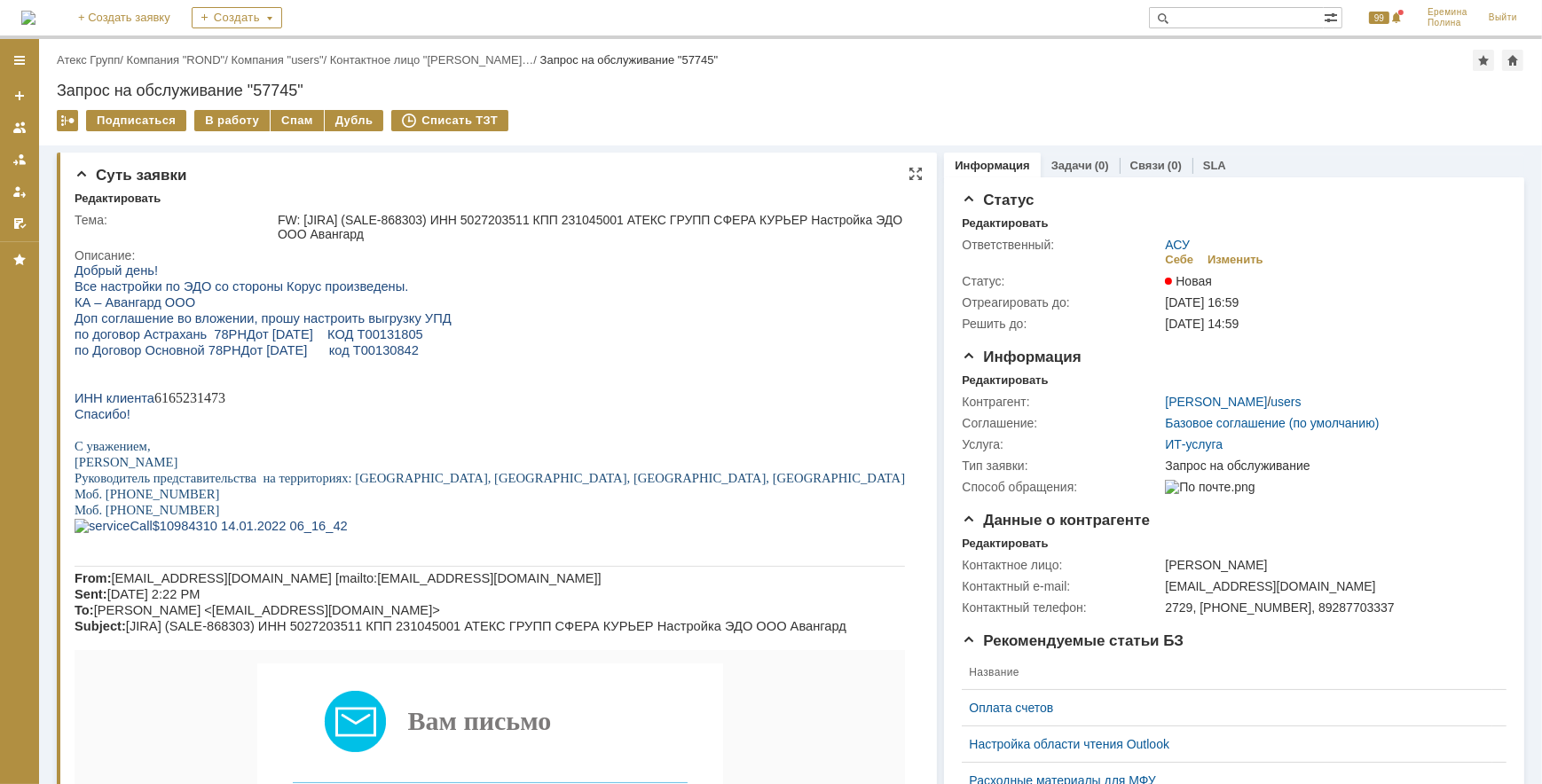
click at [204, 401] on p "ИНН клиента 6165231473" at bounding box center [489, 397] width 830 height 16
copy p "6165231473"
click at [242, 112] on div "В работу" at bounding box center [232, 120] width 75 height 22
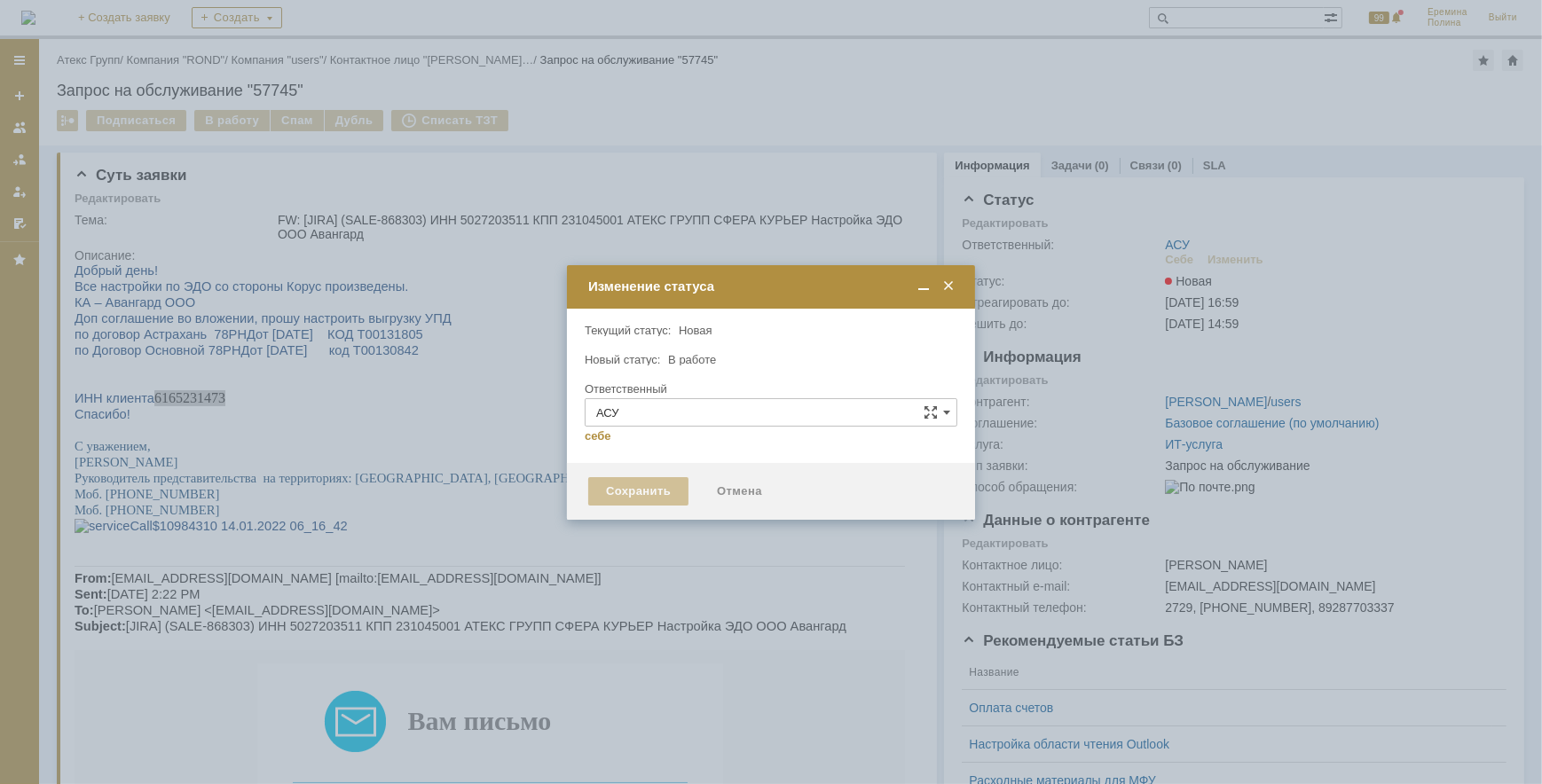
type input "[PERSON_NAME]"
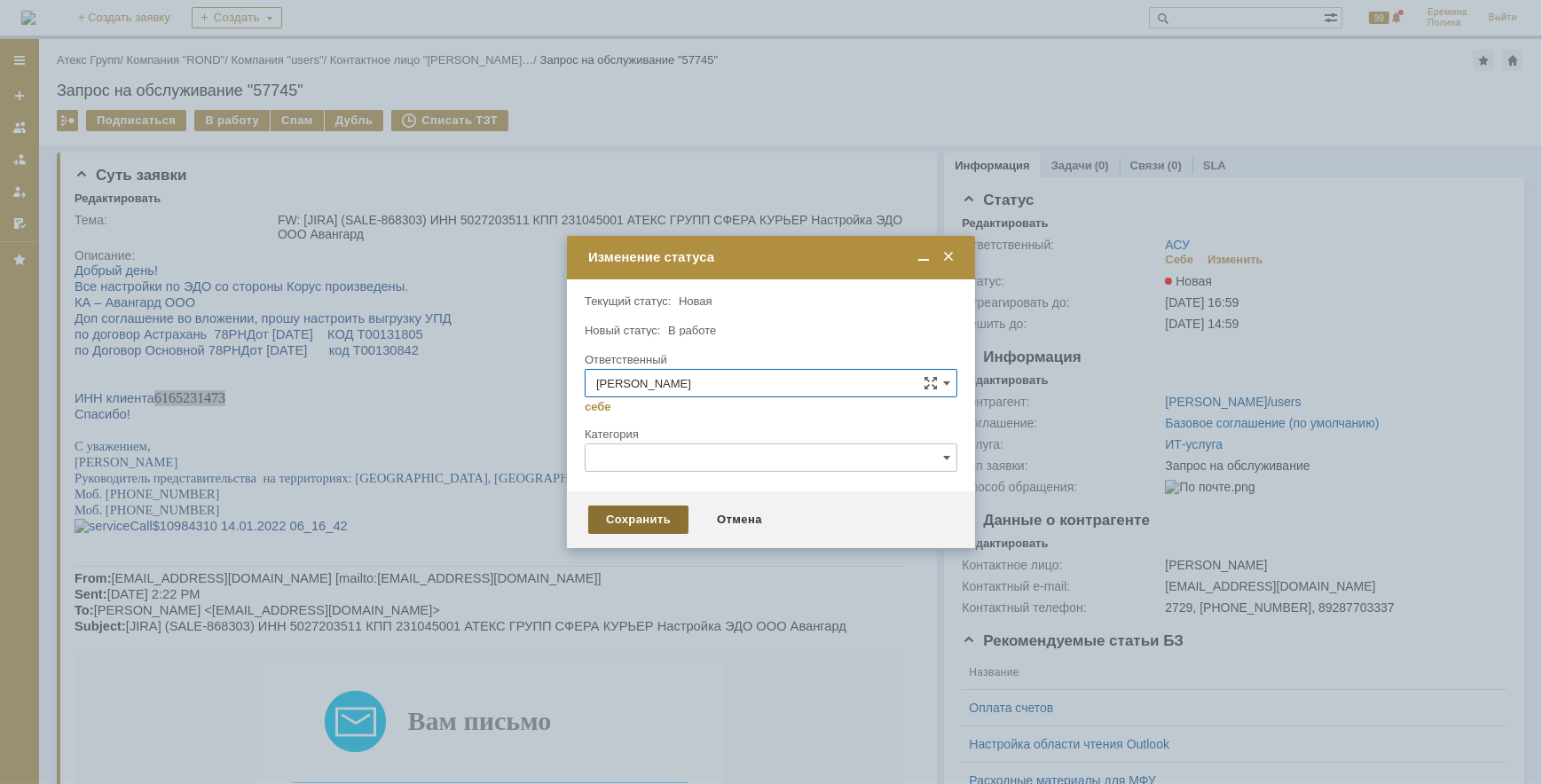
click at [638, 518] on div "Сохранить" at bounding box center [638, 520] width 101 height 29
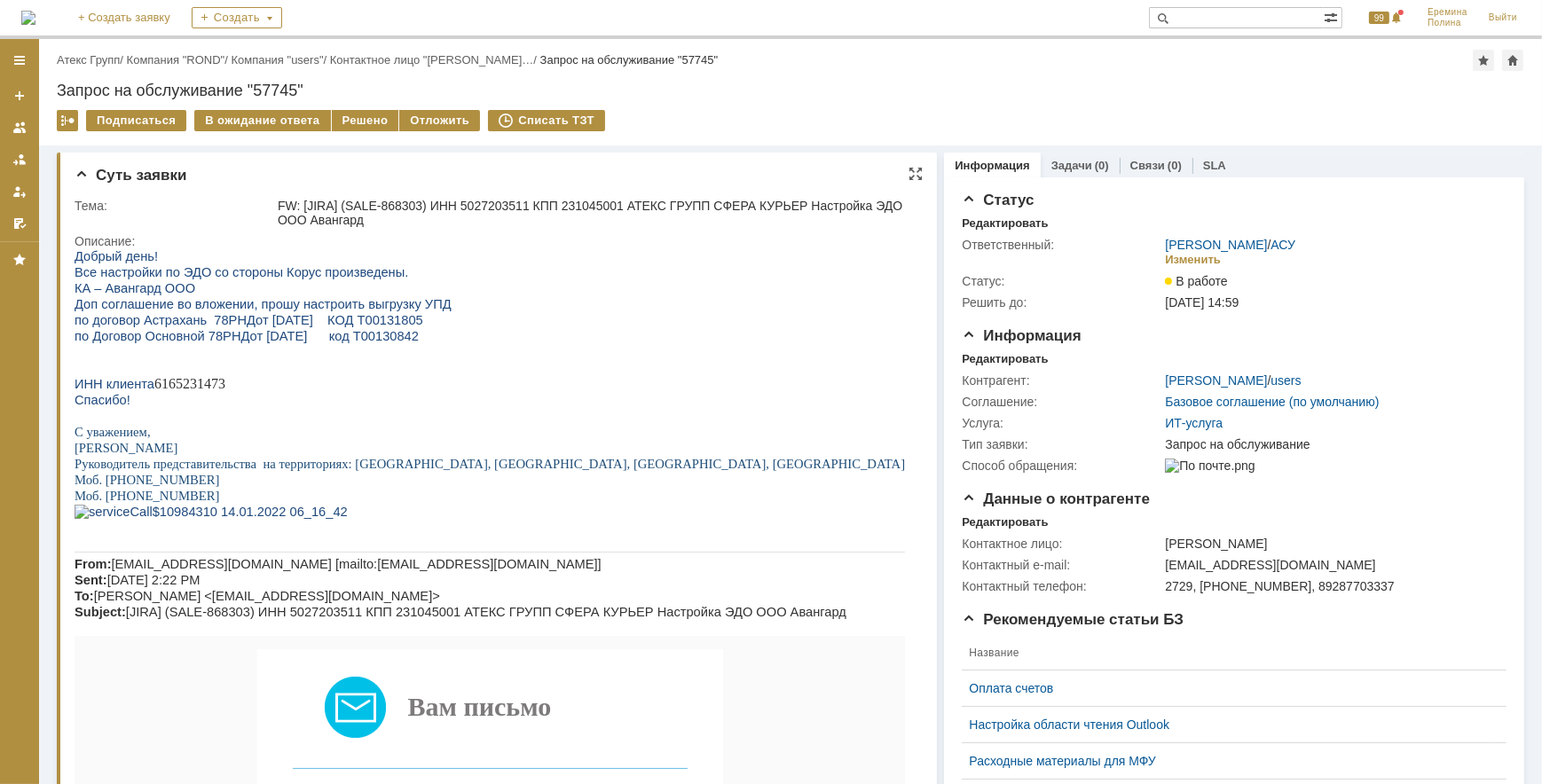
click at [198, 391] on p "ИНН клиента 6165231473" at bounding box center [489, 383] width 830 height 16
copy p "6165231473"
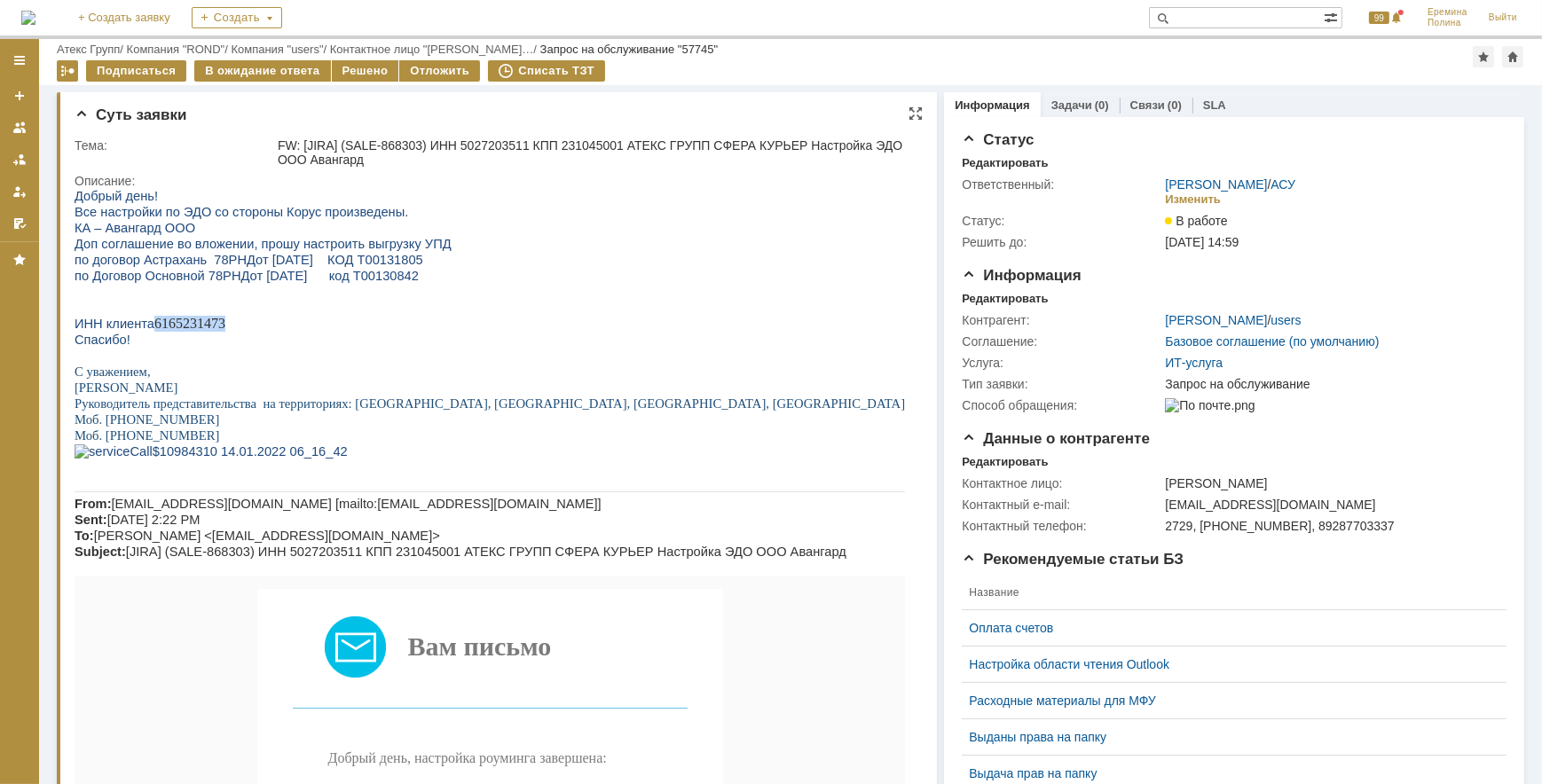
scroll to position [537, 0]
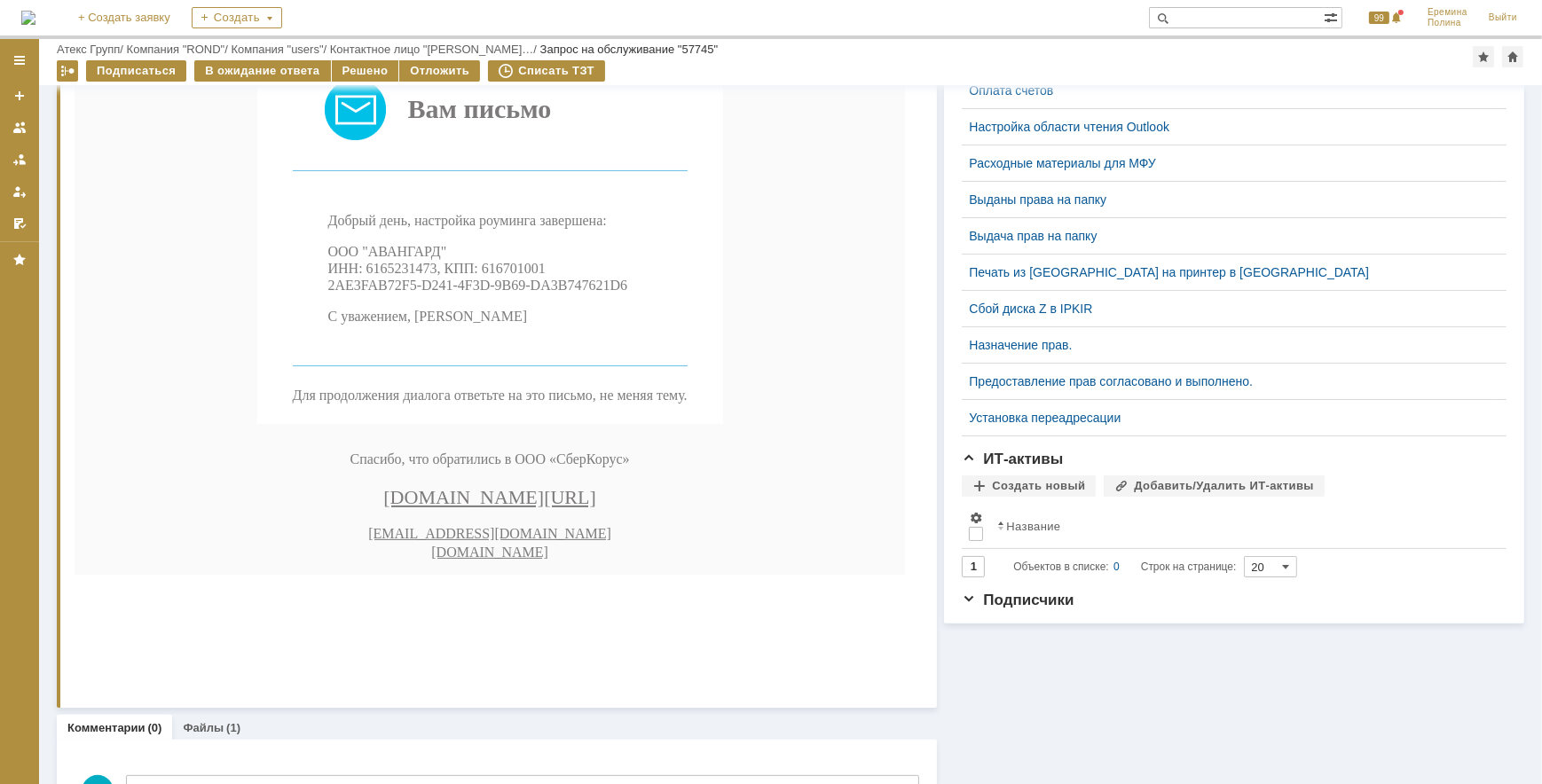
drag, startPoint x: 244, startPoint y: 377, endPoint x: 545, endPoint y: 383, distance: 301.1
click at [545, 295] on p "ООО "АВАНГАРД" ИНН: 6165231473, КПП: 616701001 2AE3FAB72F5-D241-4F3D-9B69-DA3B7…" at bounding box center [507, 269] width 359 height 50
copy span "2AE3FAB72F5-D241-4F3D-9B69-DA3B747621D6"
click at [355, 67] on div "Решено" at bounding box center [365, 71] width 67 height 22
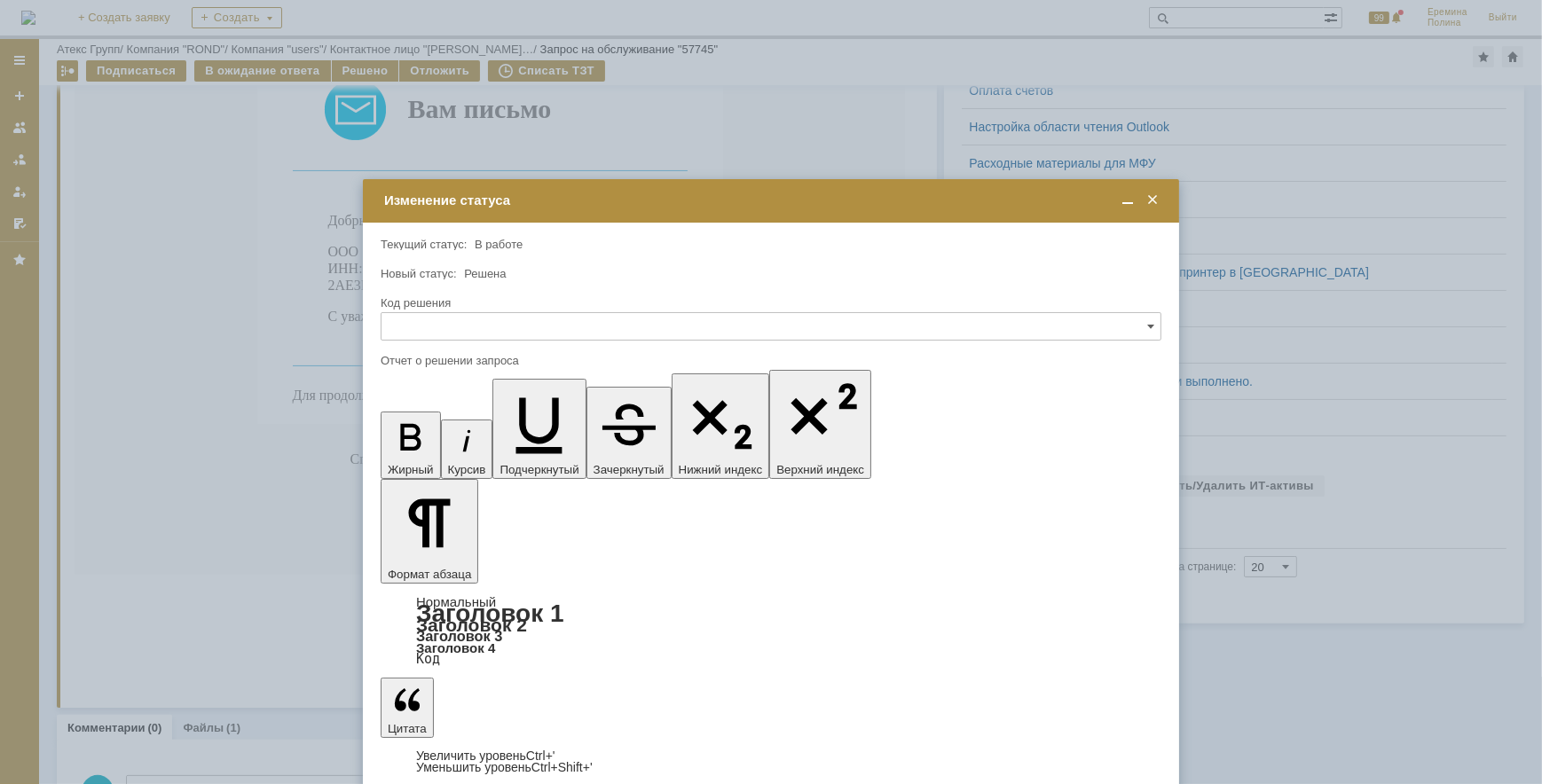
scroll to position [0, 0]
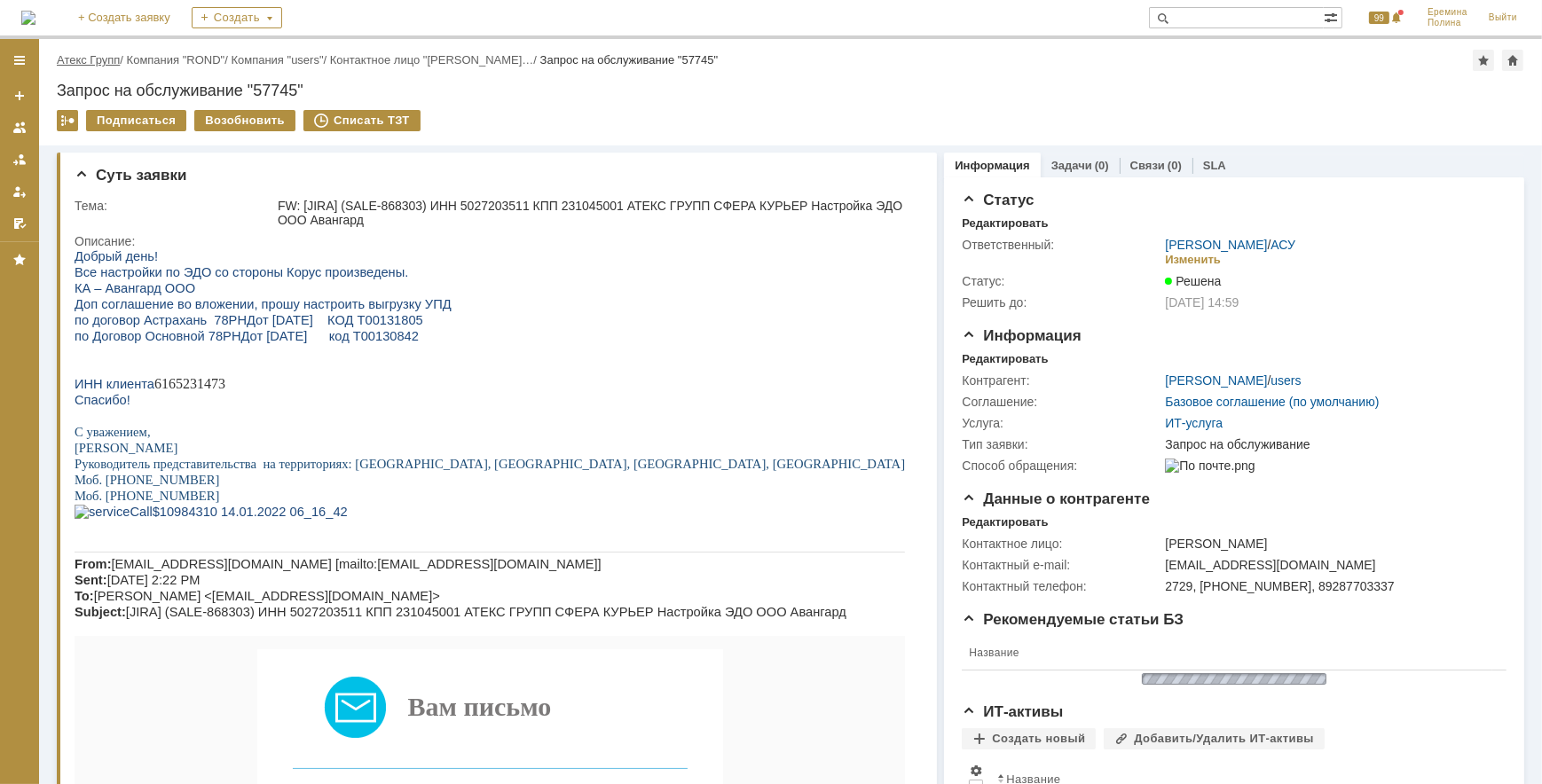
click at [112, 60] on link "Атекс Групп" at bounding box center [88, 59] width 63 height 13
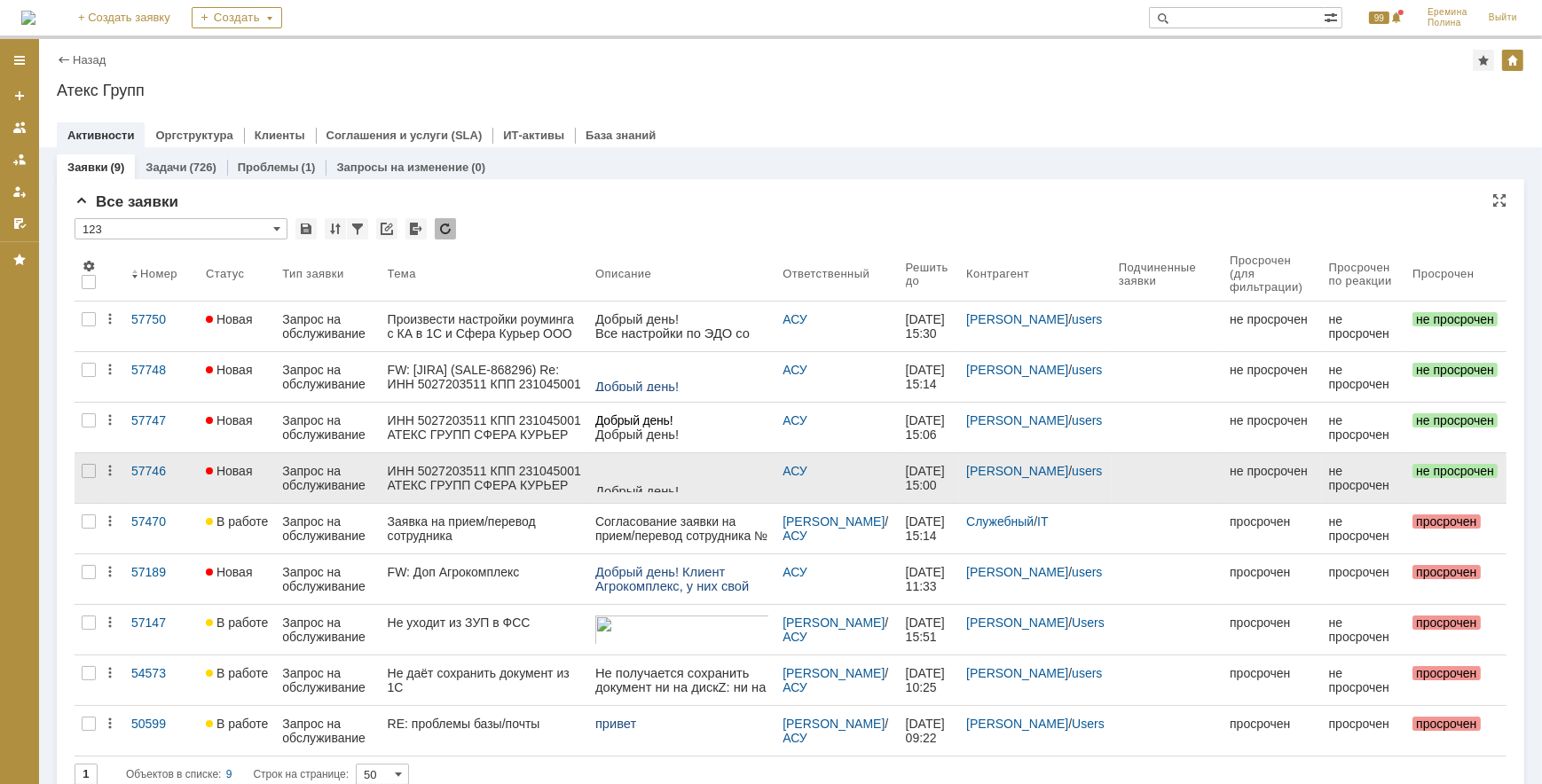
click at [464, 478] on div "ИНН 5027203511 КПП 231045001 АТЕКС ГРУПП СФЕРА КУРЬЕР Настройки_ с КА_ИП [PERSO…" at bounding box center [484, 478] width 194 height 29
